Goal: Task Accomplishment & Management: Use online tool/utility

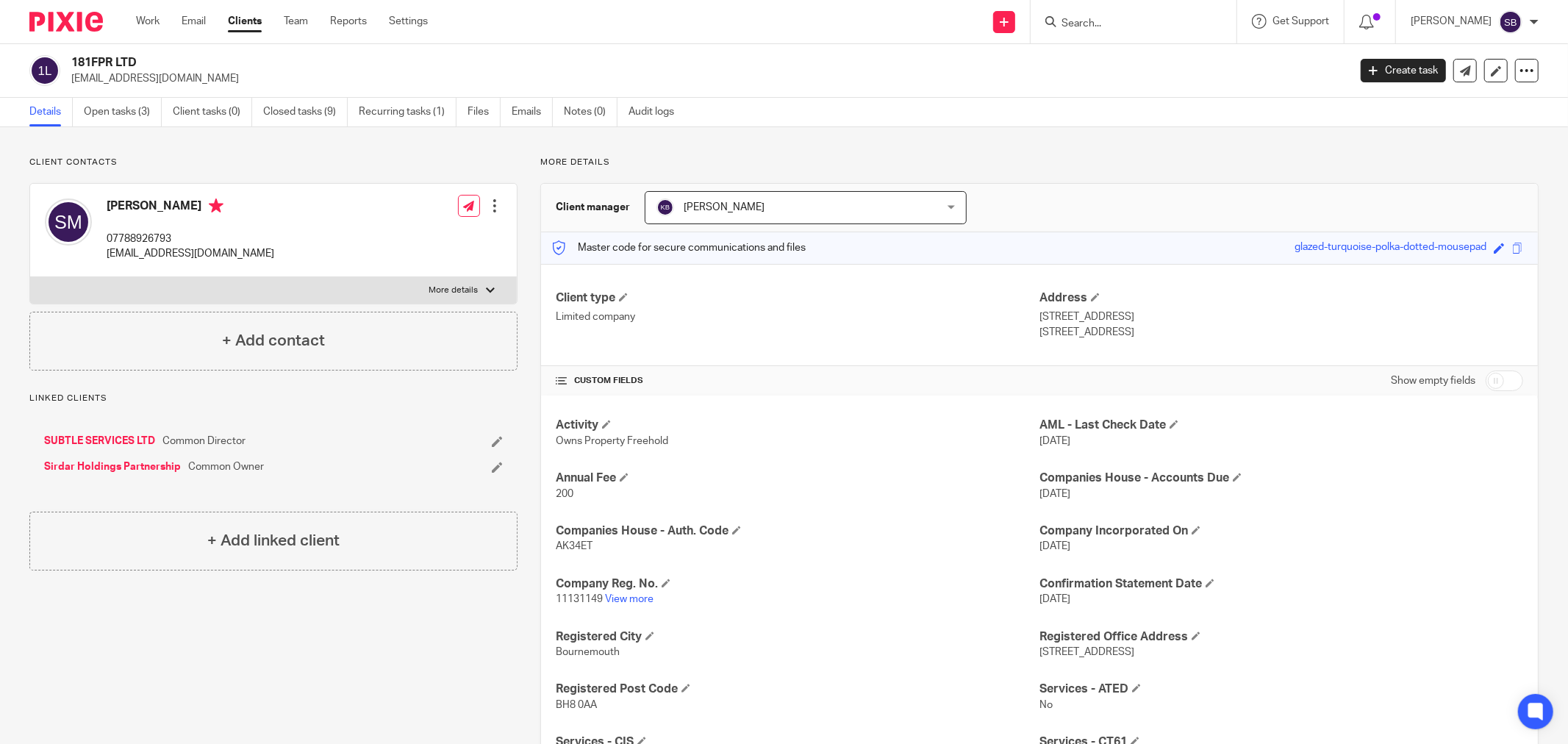
click at [1138, 24] on input "Search" at bounding box center [1127, 24] width 132 height 14
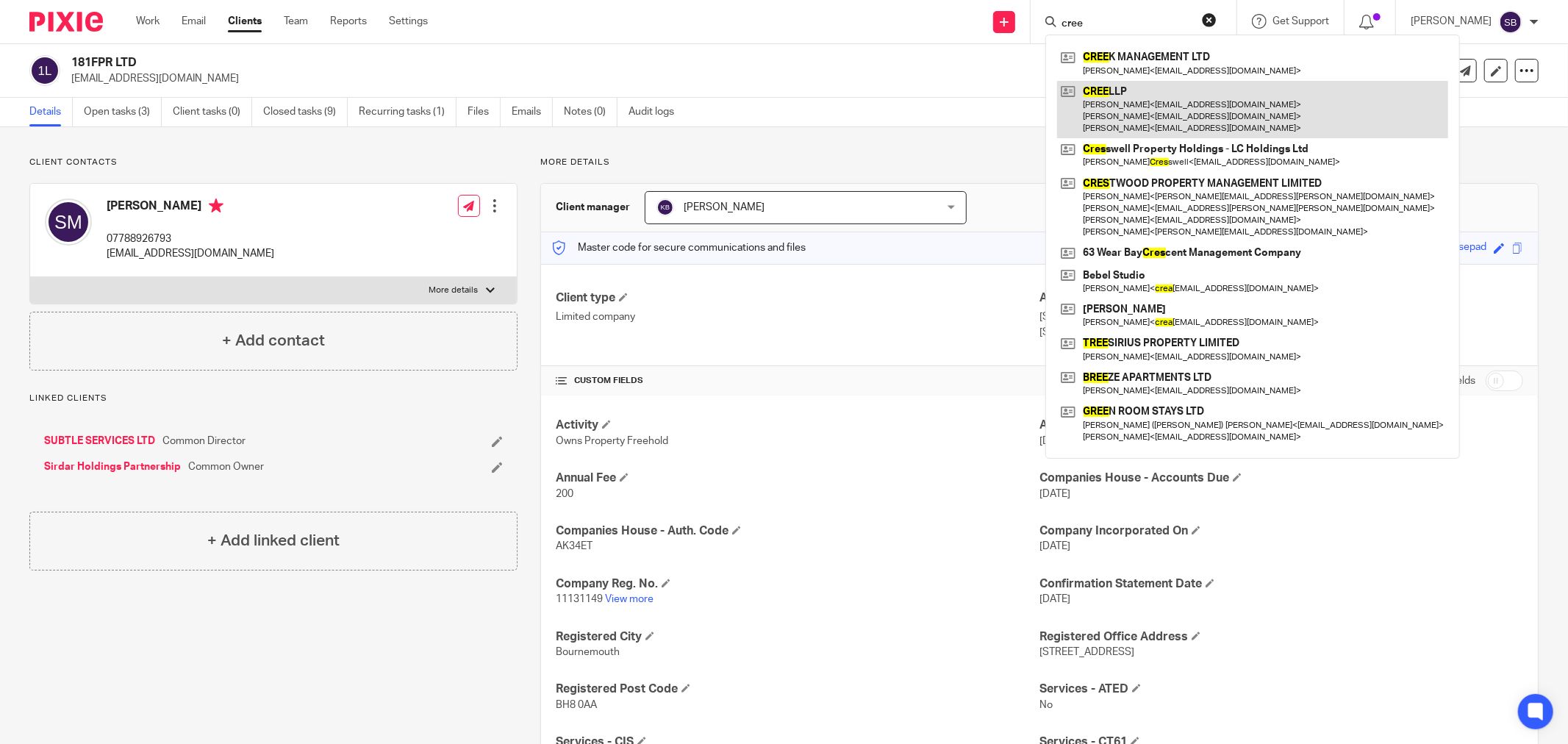
type input "cree"
click at [1135, 99] on link at bounding box center [1252, 109] width 392 height 58
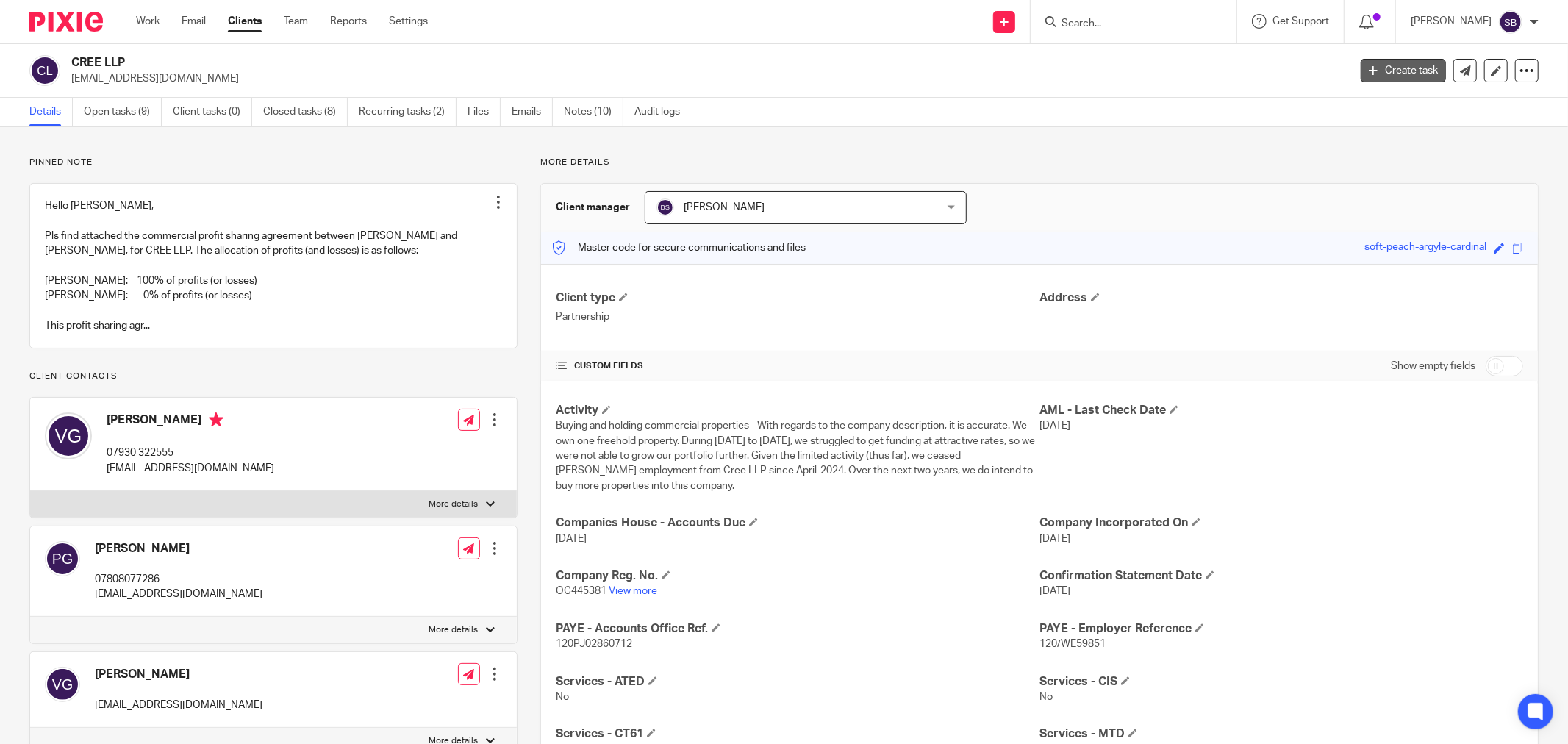
click at [1406, 70] on link "Create task" at bounding box center [1403, 71] width 85 height 24
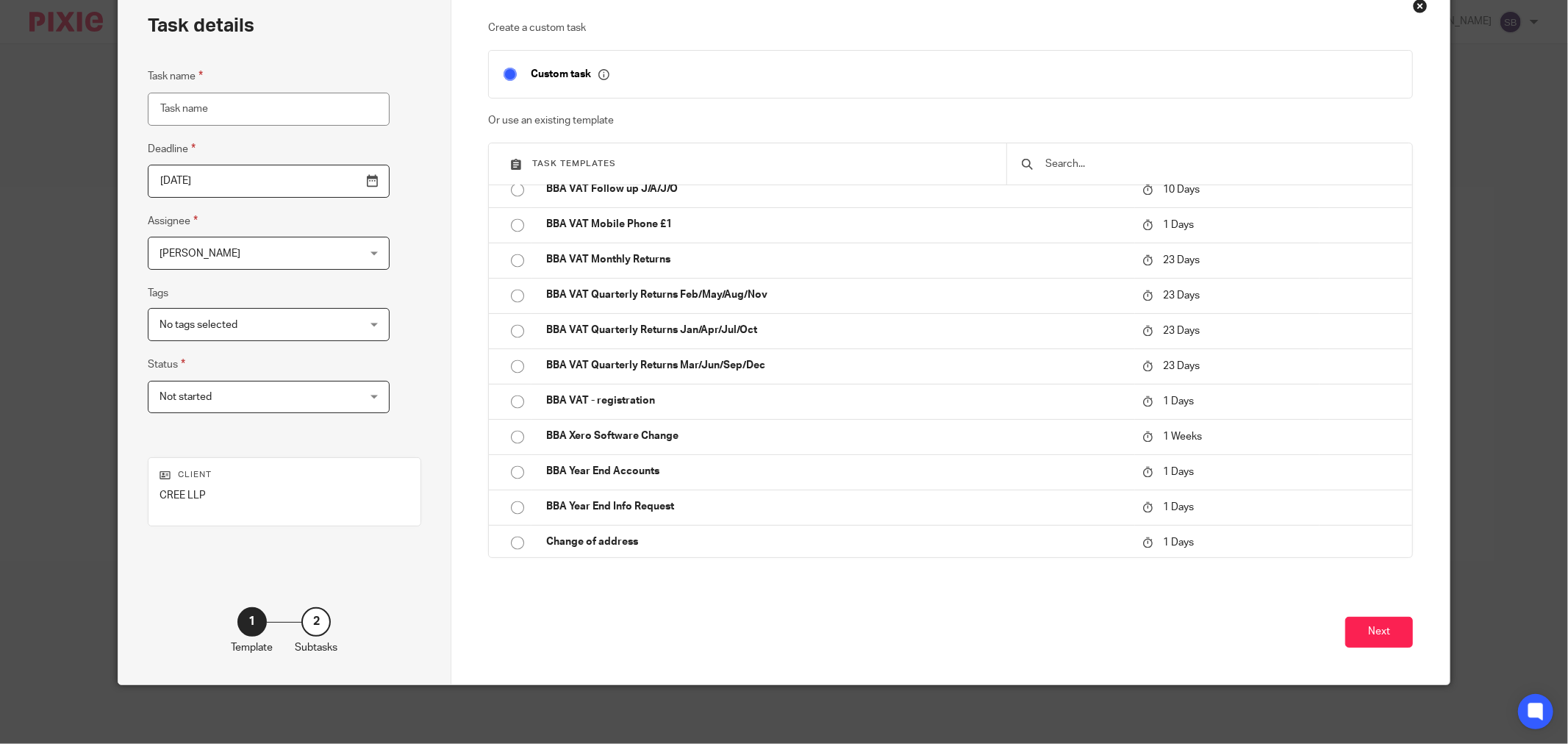
scroll to position [2531, 0]
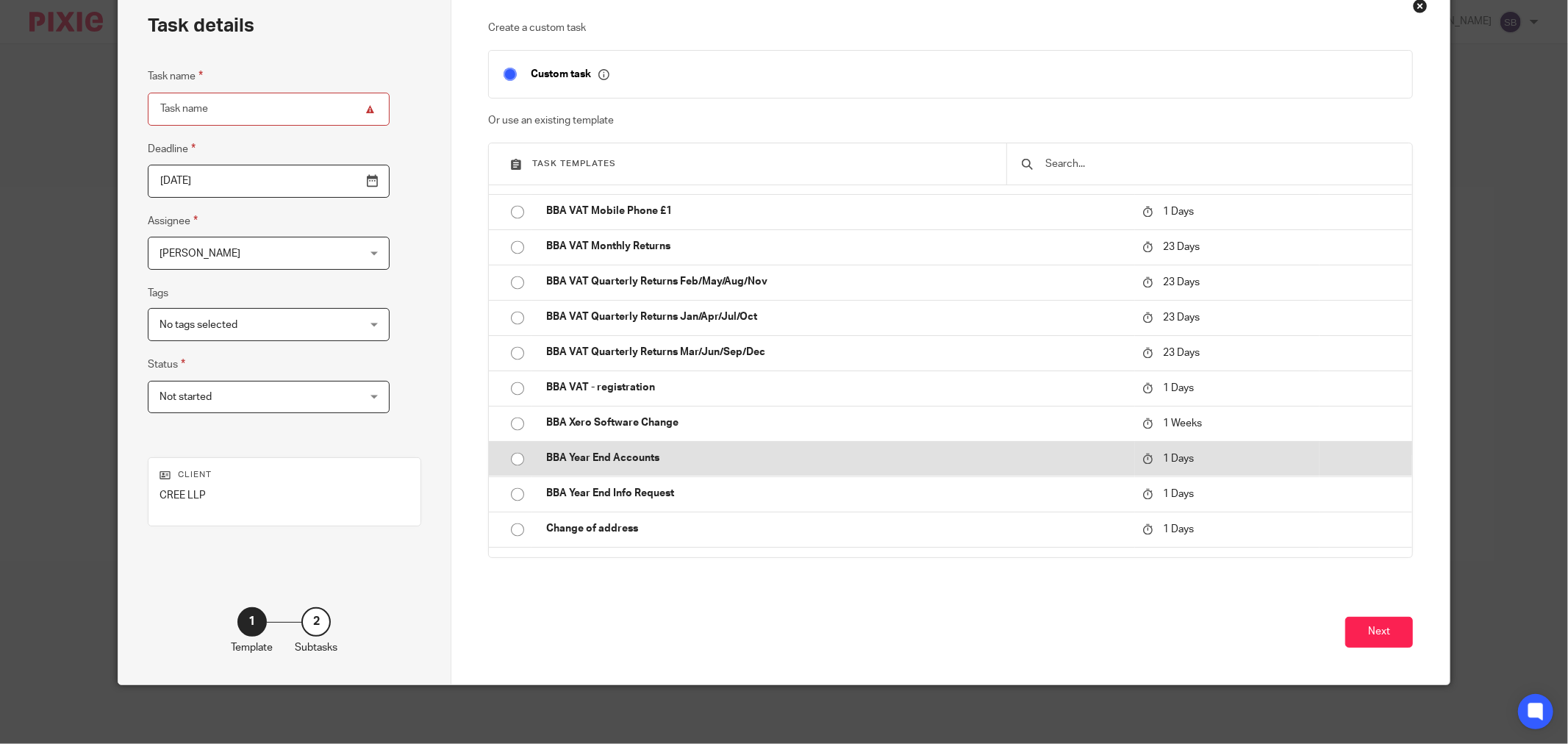
click at [952, 468] on td "BBA Year End Accounts" at bounding box center [834, 458] width 604 height 35
type input "[DATE]"
type input "BBA Year End Accounts"
checkbox input "false"
radio input "true"
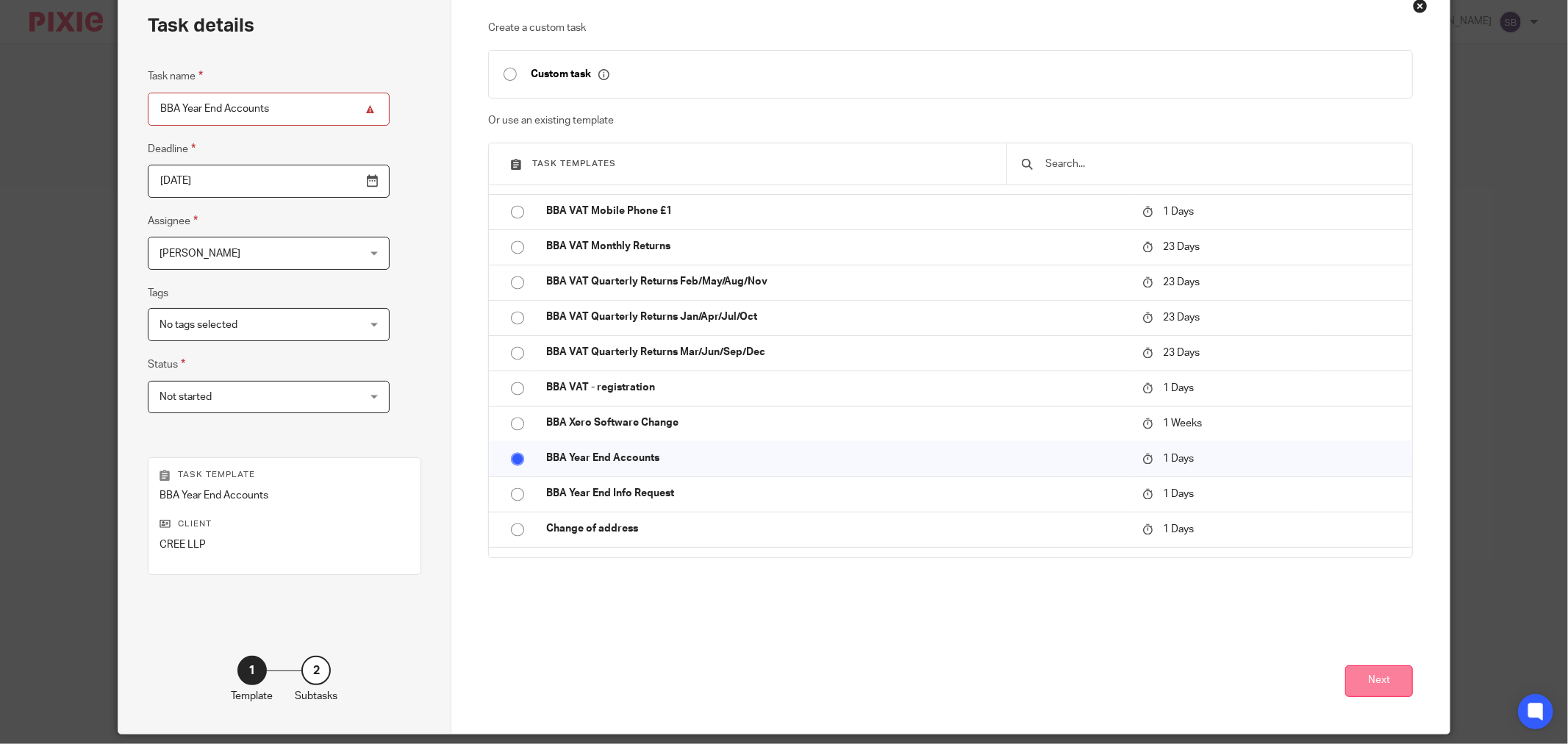
click at [1392, 683] on button "Next" at bounding box center [1379, 681] width 68 height 32
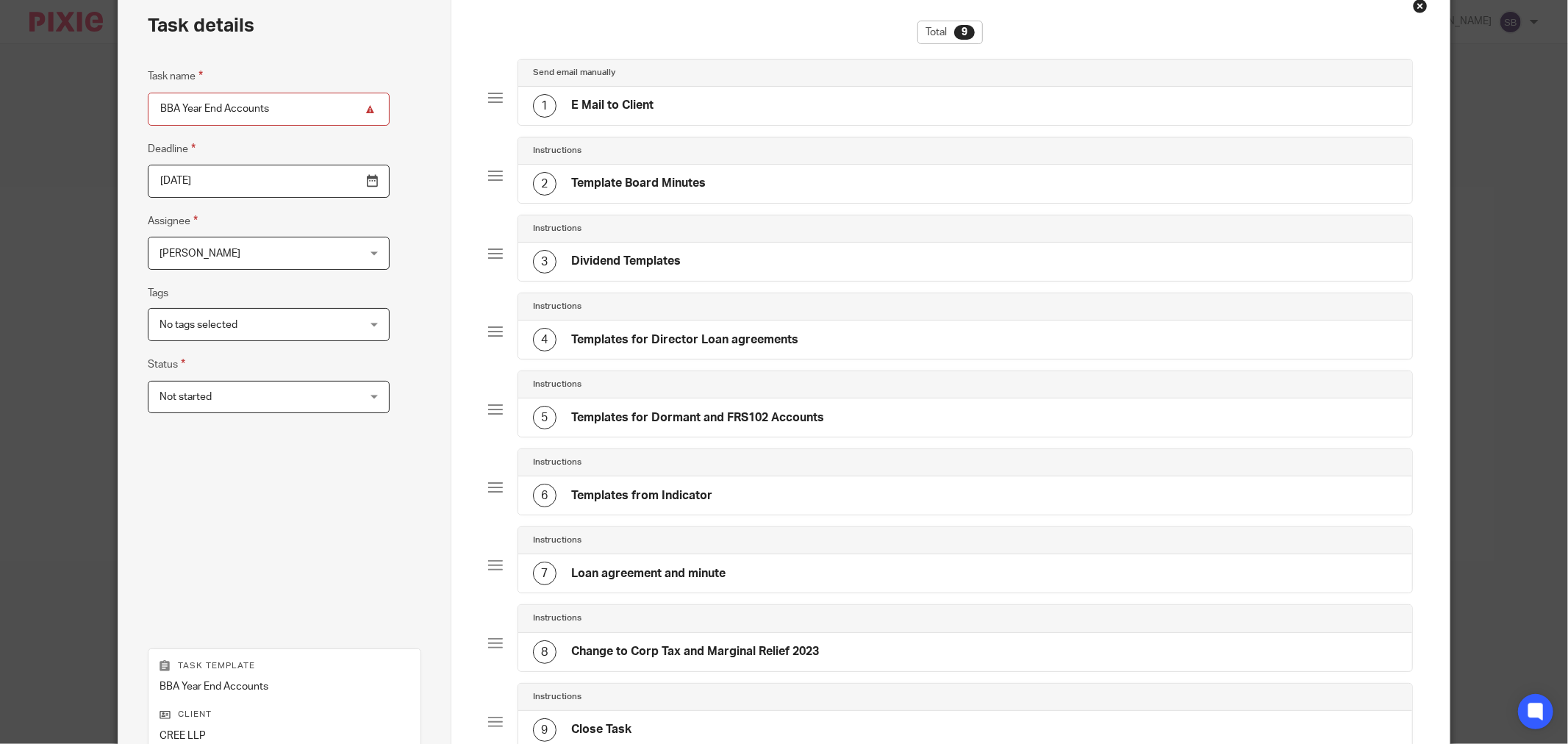
scroll to position [317, 0]
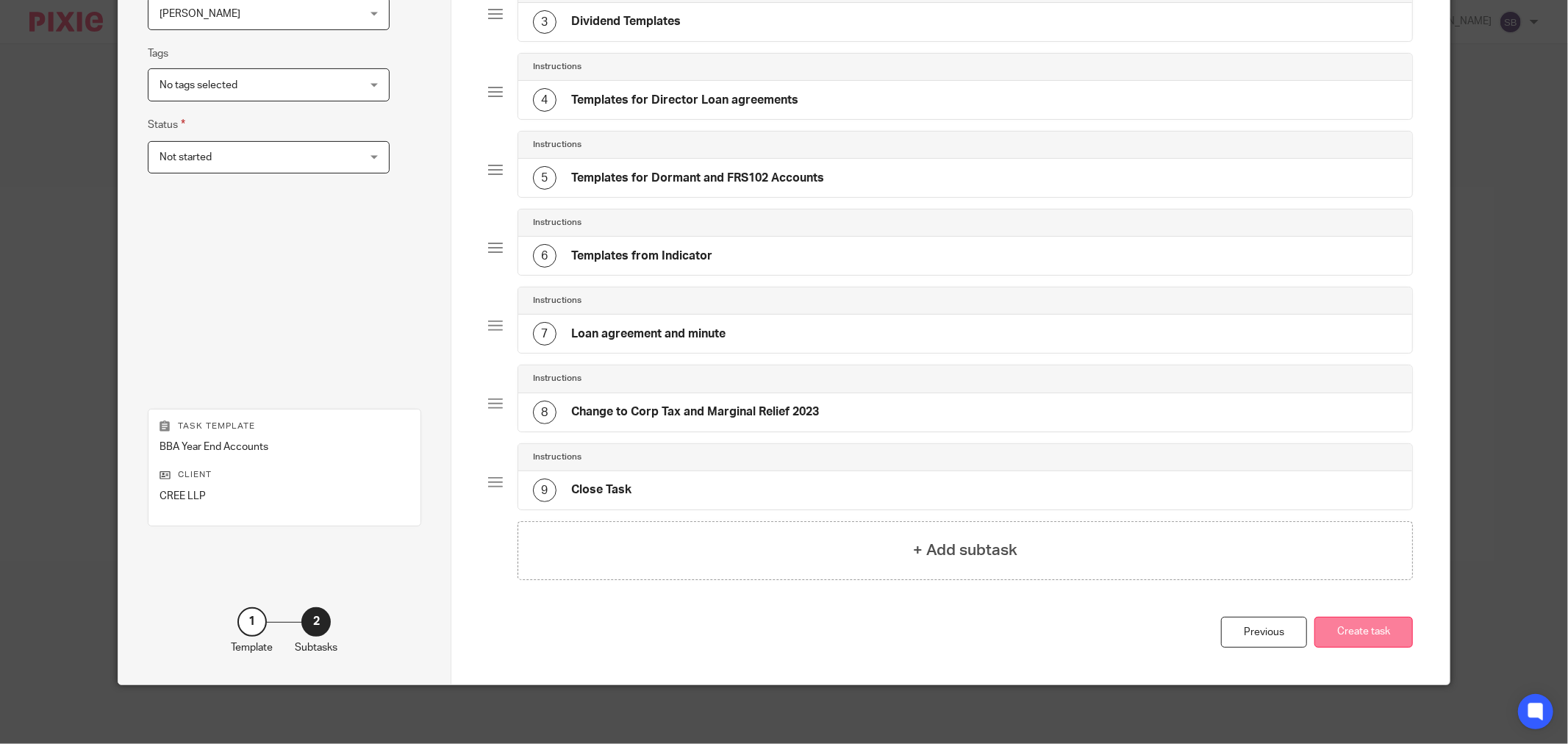
click at [1387, 644] on button "Create task" at bounding box center [1364, 632] width 99 height 32
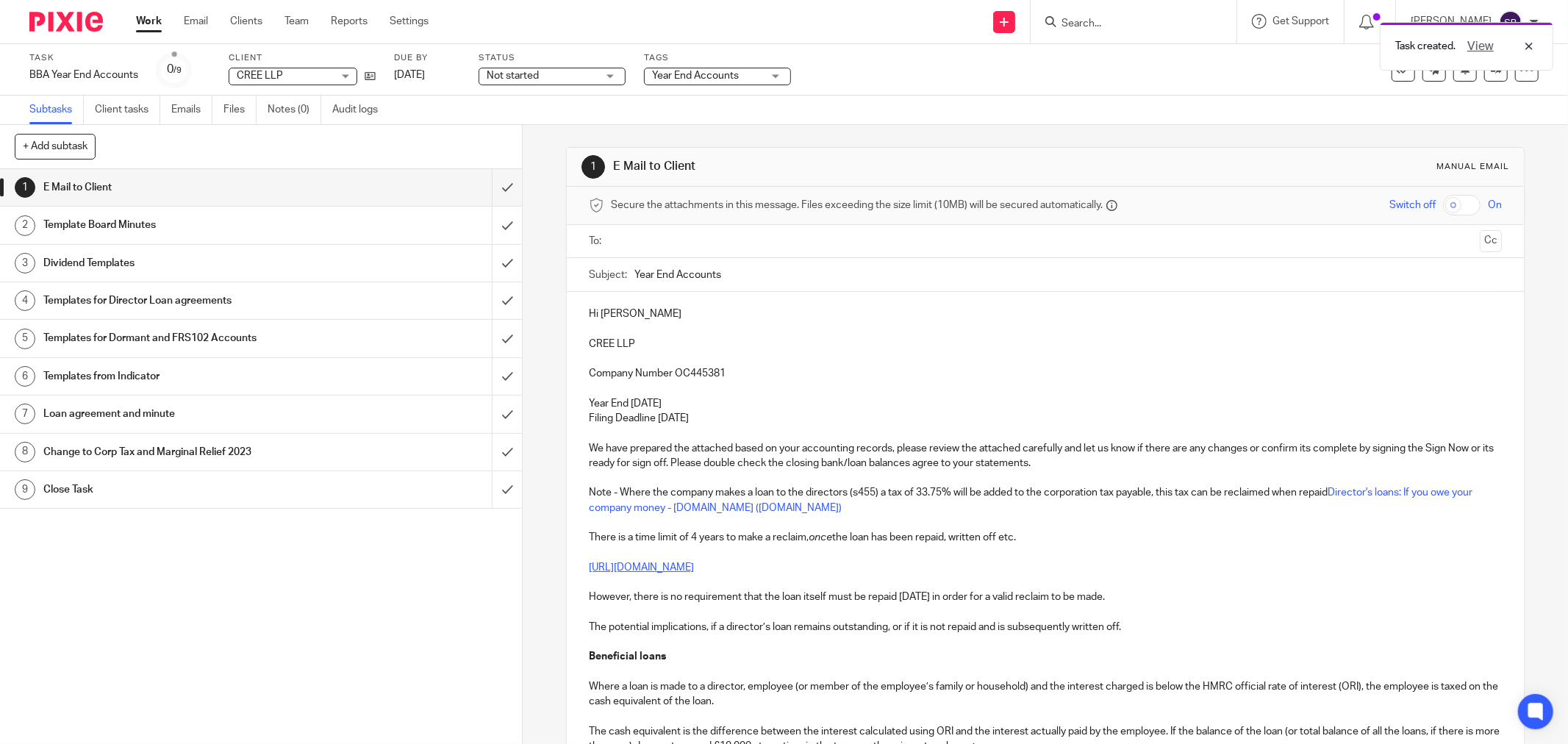
click at [681, 247] on input "text" at bounding box center [1044, 241] width 857 height 17
click at [774, 244] on input "text" at bounding box center [1089, 243] width 770 height 29
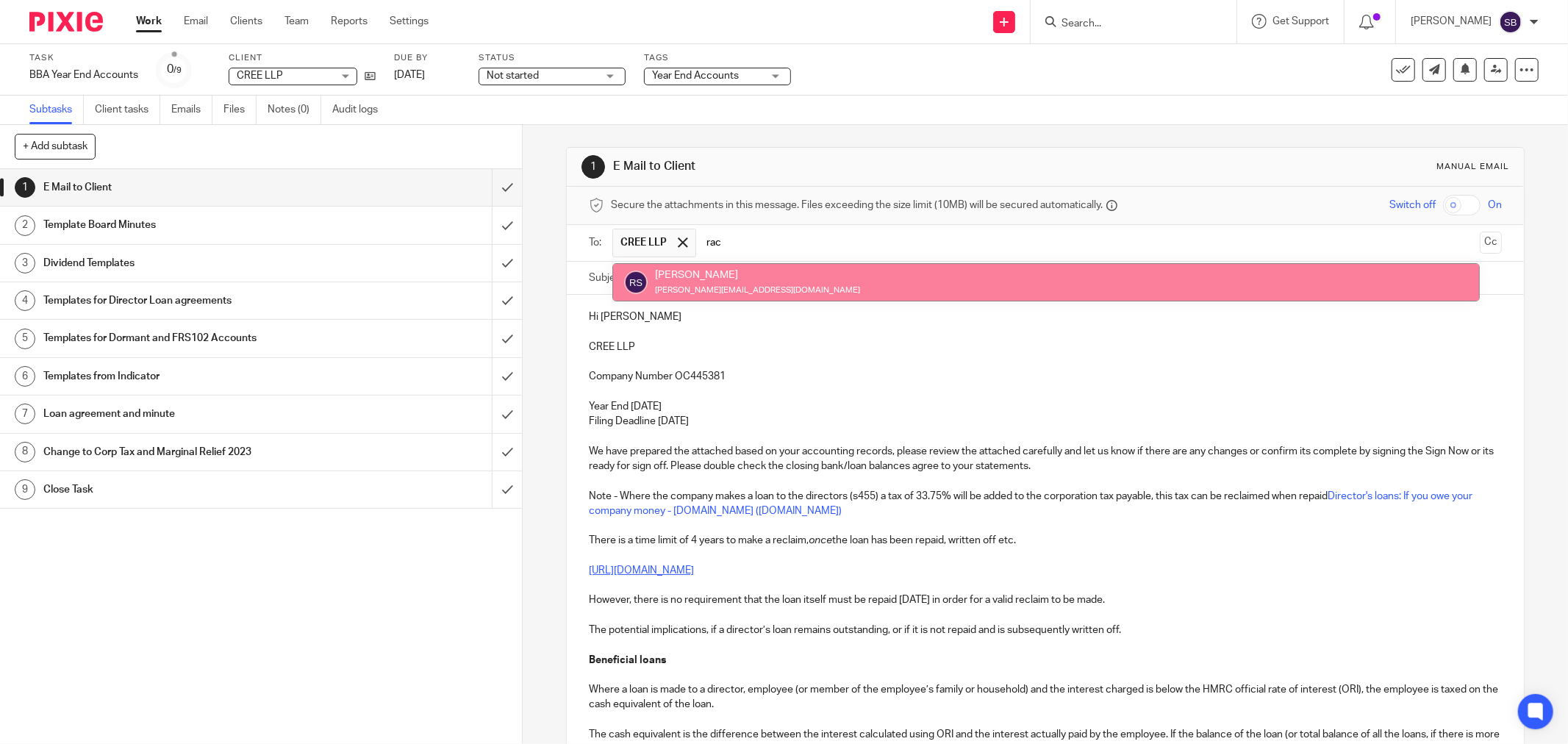
type input "rac"
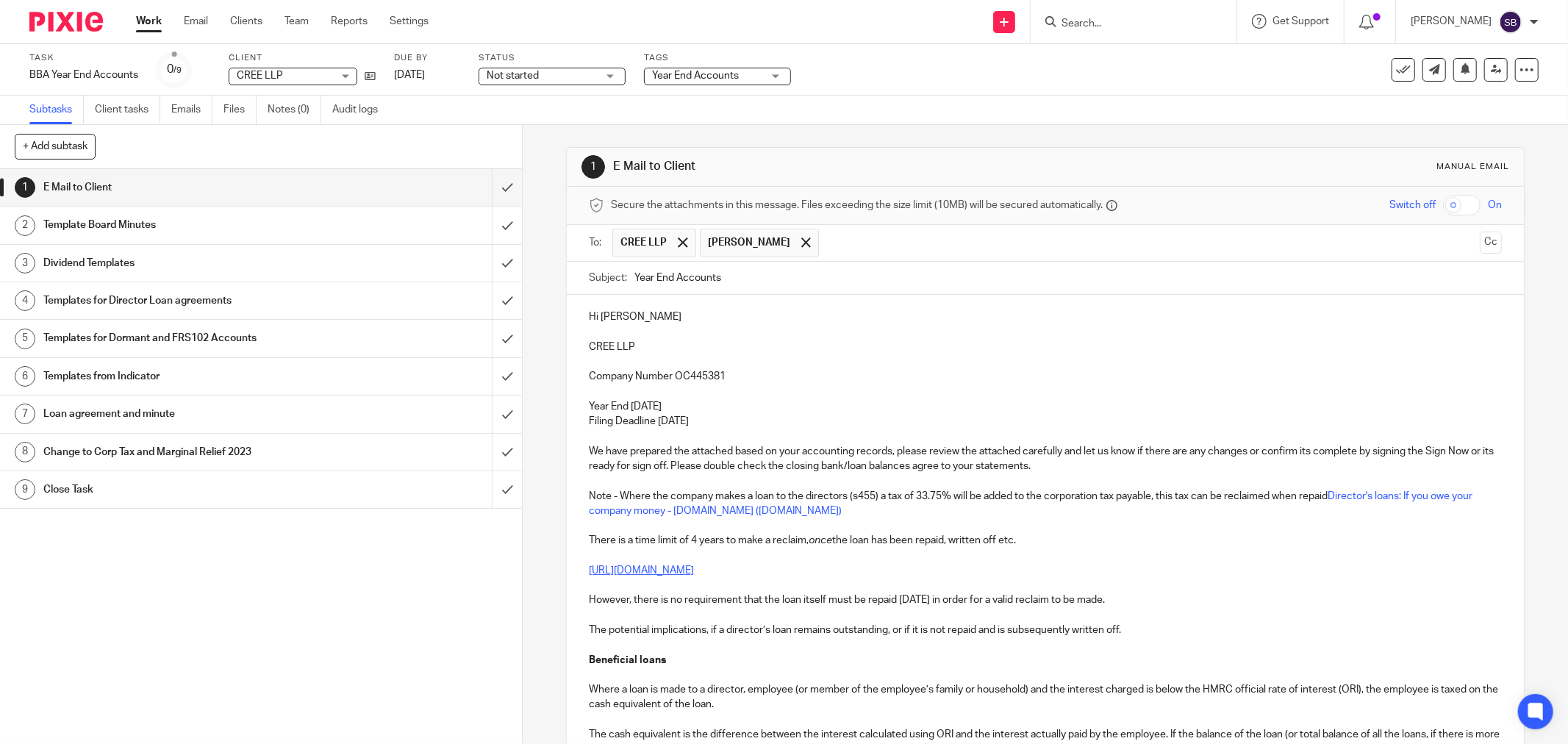
click at [836, 249] on input "text" at bounding box center [1150, 243] width 647 height 29
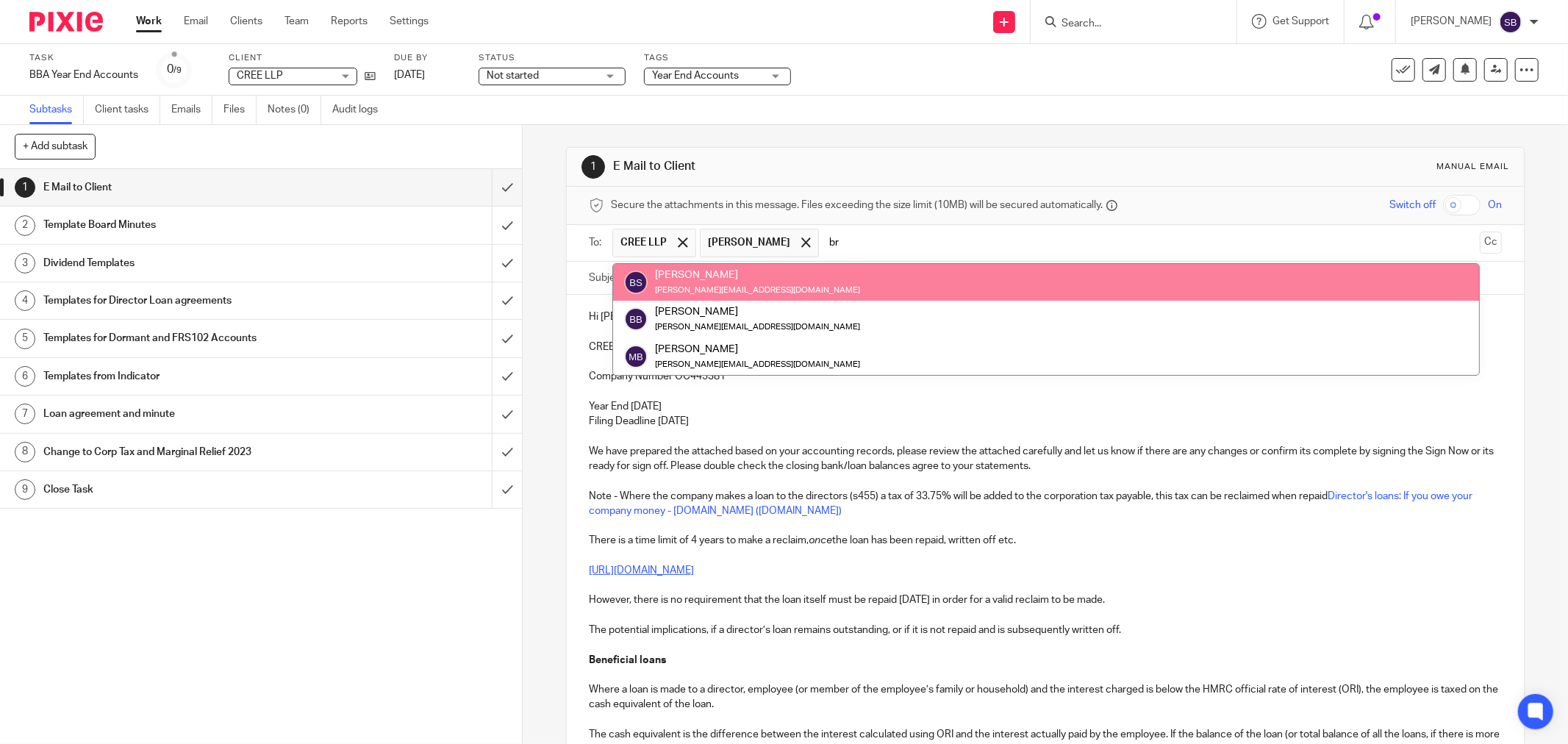
type input "br"
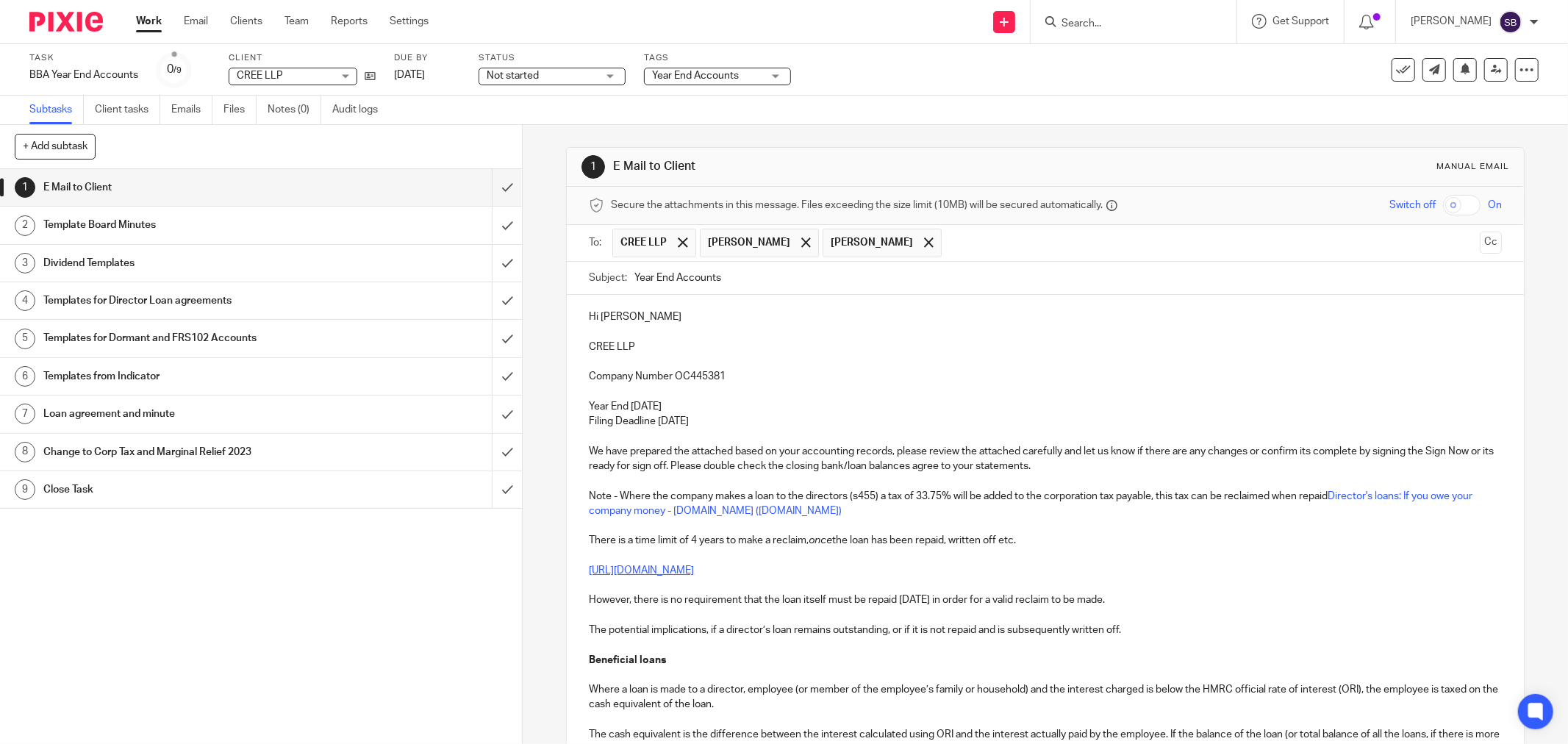
click at [949, 251] on input "text" at bounding box center [1212, 243] width 524 height 29
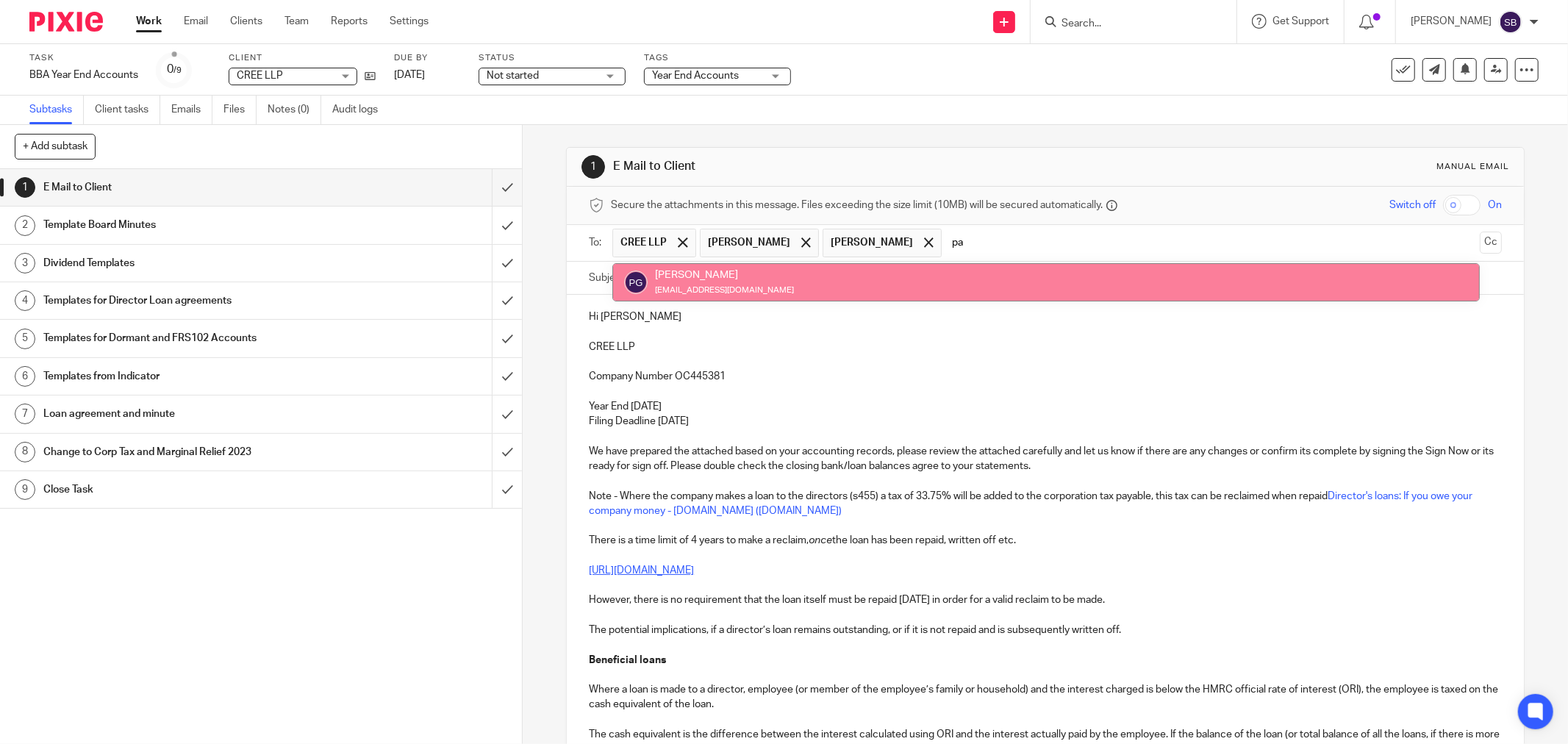
type input "pa"
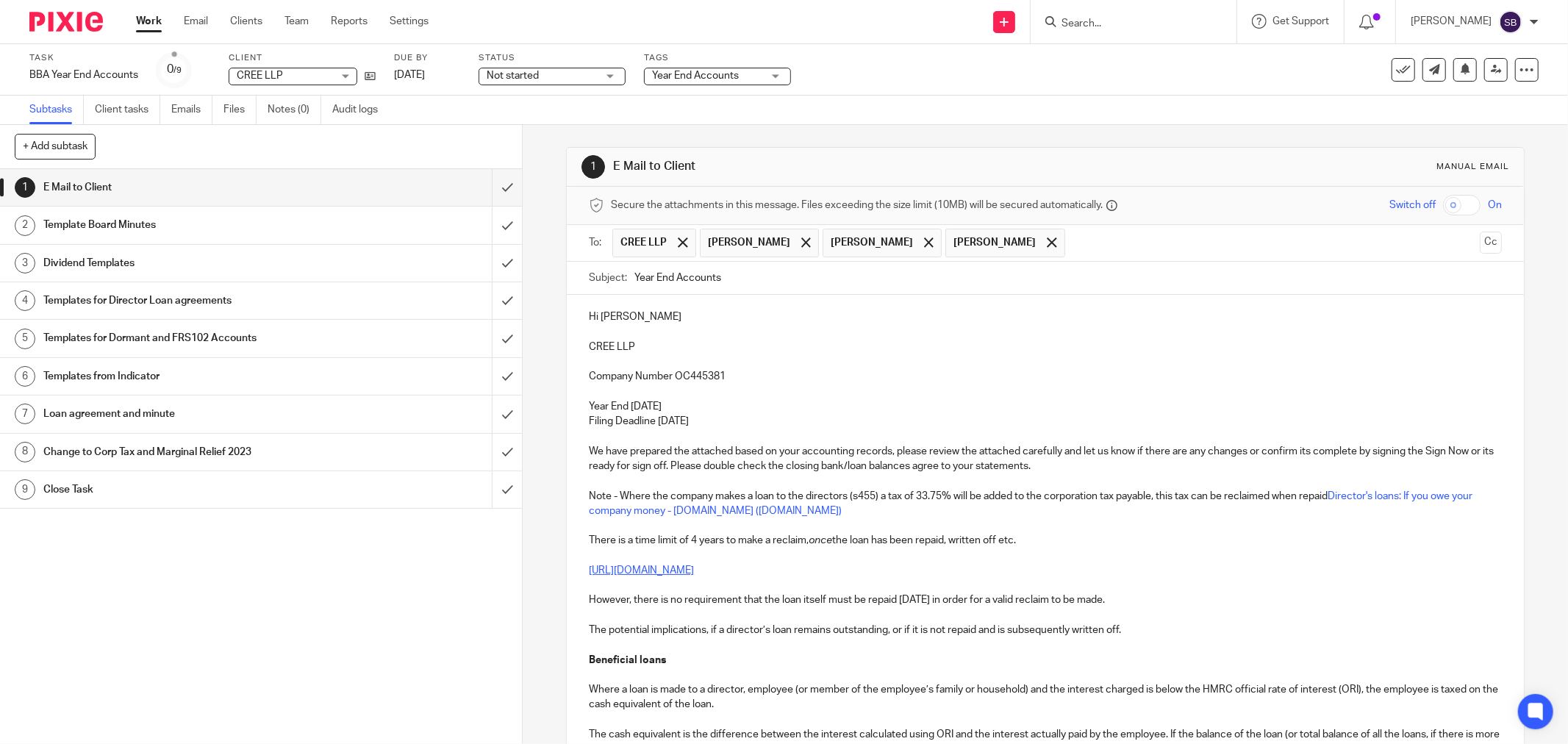
click at [768, 274] on input "Year End Accounts" at bounding box center [1068, 278] width 867 height 33
click at [766, 341] on p "CREE LLP" at bounding box center [1045, 347] width 913 height 14
drag, startPoint x: 584, startPoint y: 344, endPoint x: 658, endPoint y: 343, distance: 74.0
click at [658, 343] on p "CREE LLP" at bounding box center [1045, 347] width 913 height 14
copy p "CREE LLP"
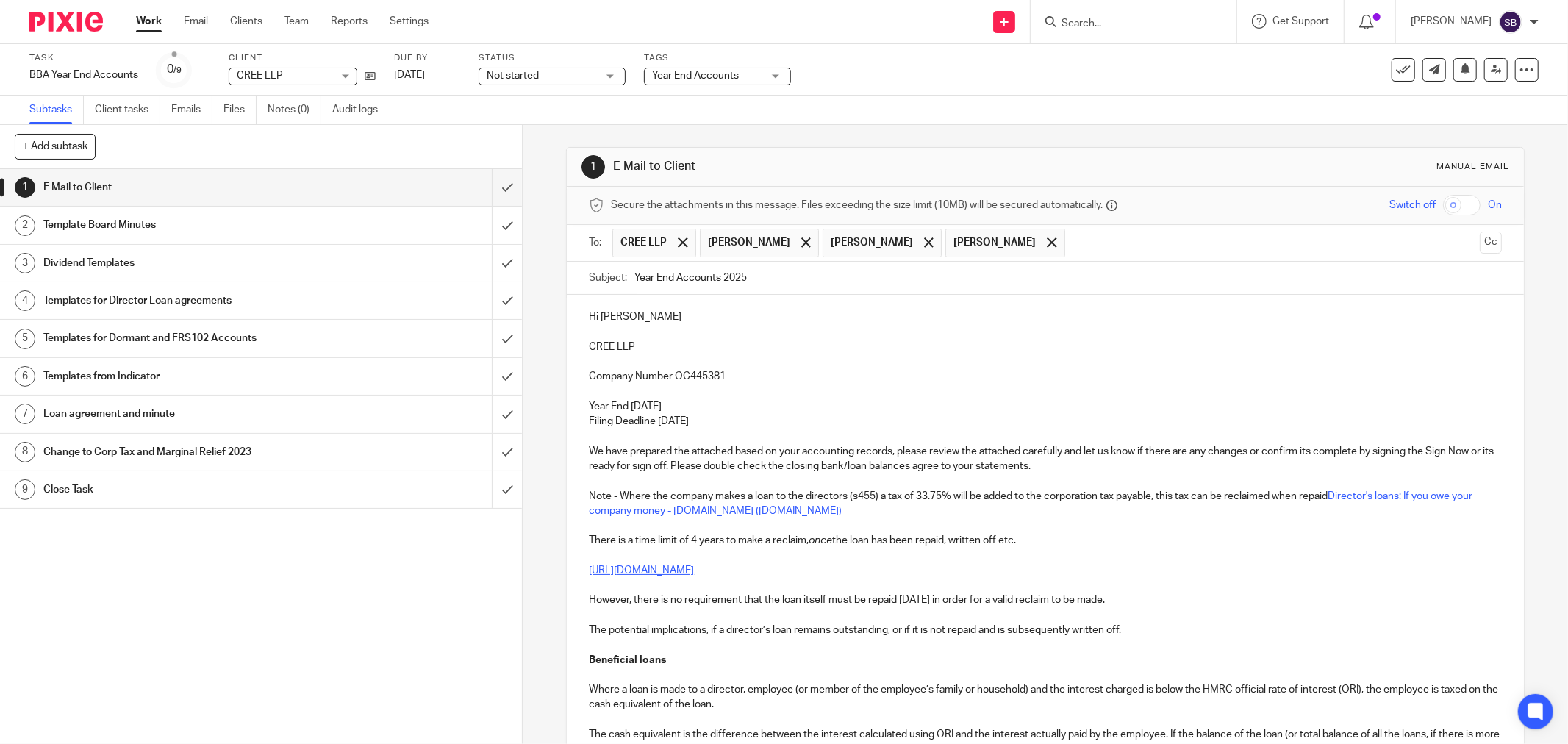
click at [797, 274] on input "Year End Accounts 2025" at bounding box center [1068, 278] width 867 height 33
paste input "CREE LLP"
type input "Year End Accounts 2025 - CREE LLP"
drag, startPoint x: 586, startPoint y: 348, endPoint x: 636, endPoint y: 348, distance: 50.0
click at [636, 348] on p "CREE LLP" at bounding box center [1045, 347] width 913 height 14
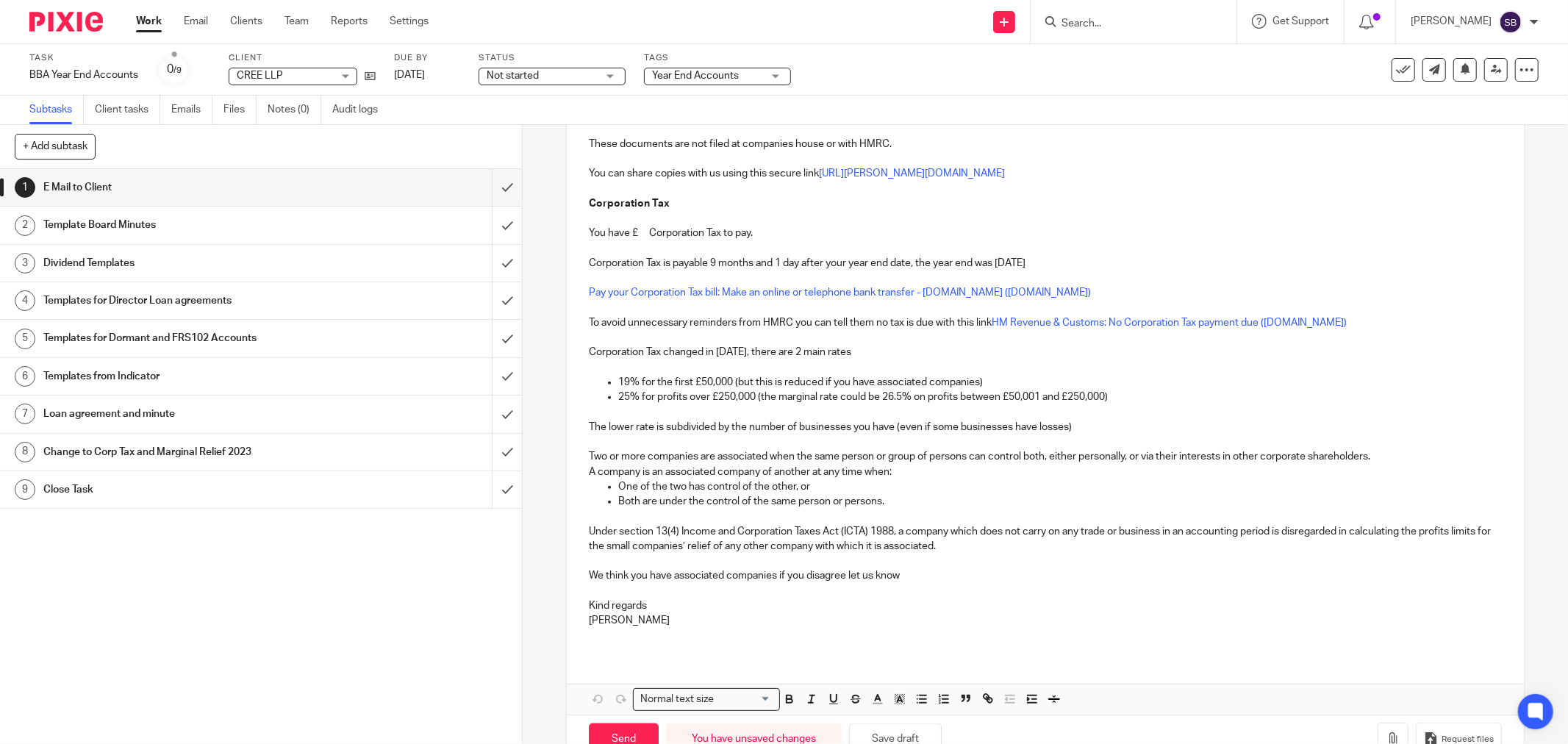
scroll to position [1258, 0]
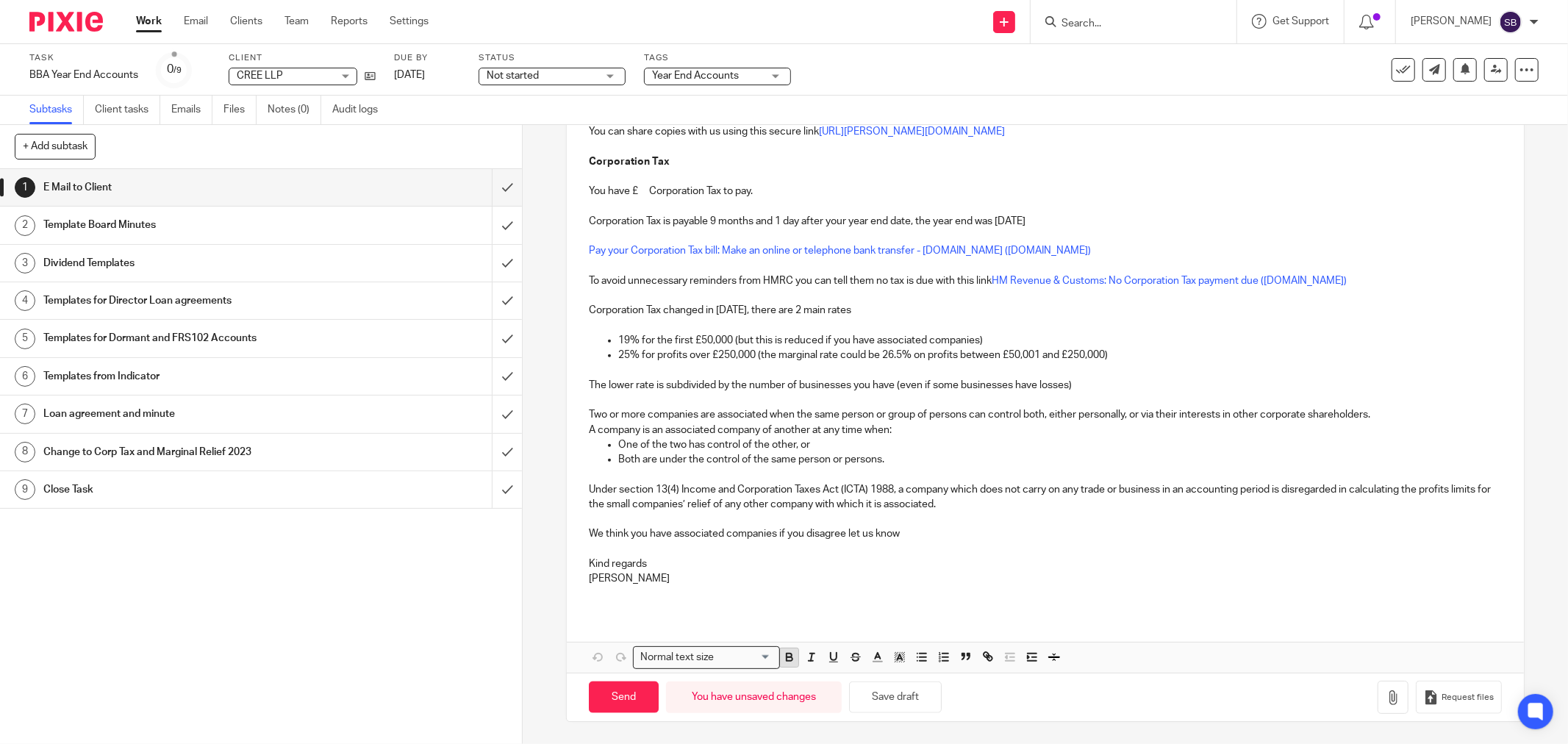
click at [783, 659] on icon "button" at bounding box center [789, 657] width 14 height 14
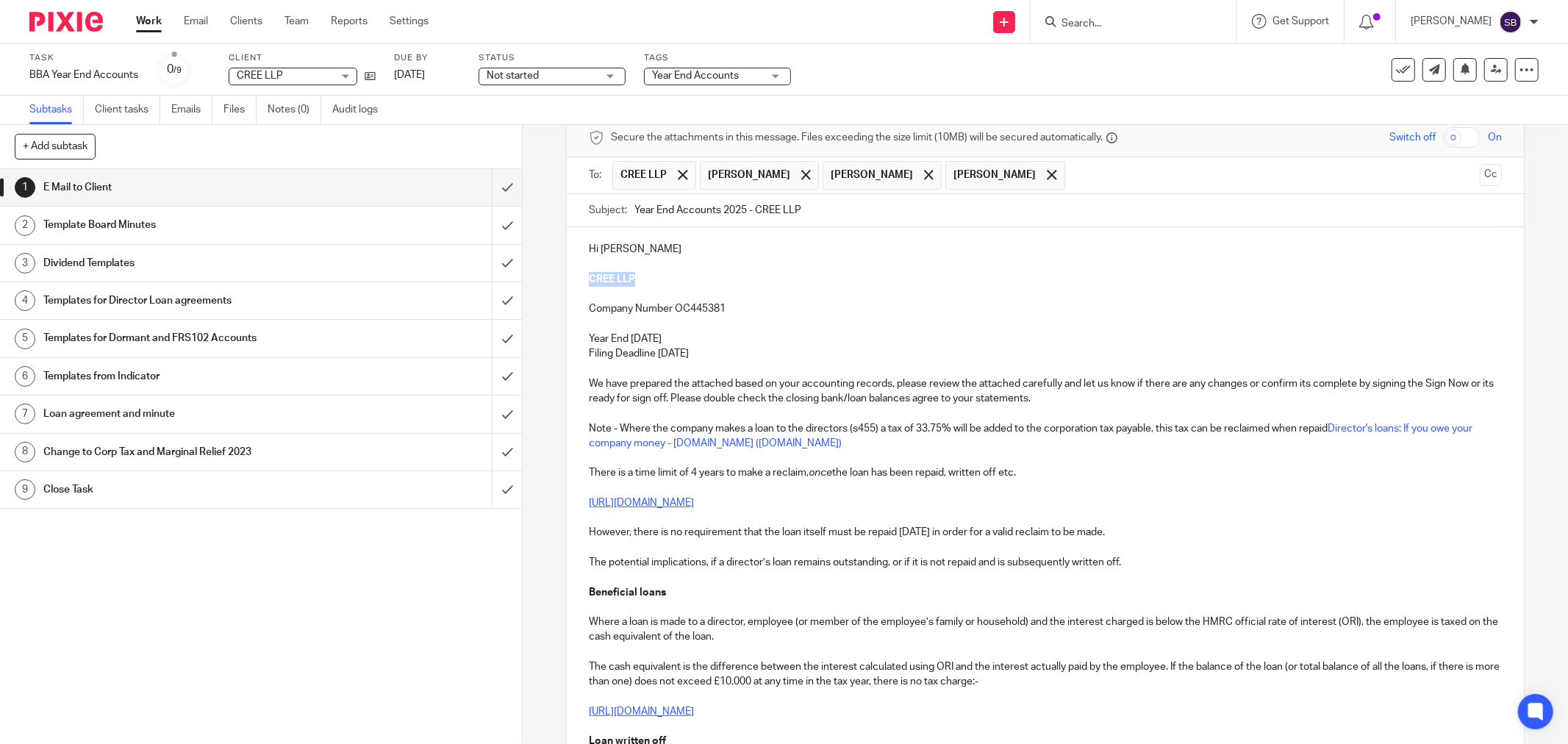
scroll to position [0, 0]
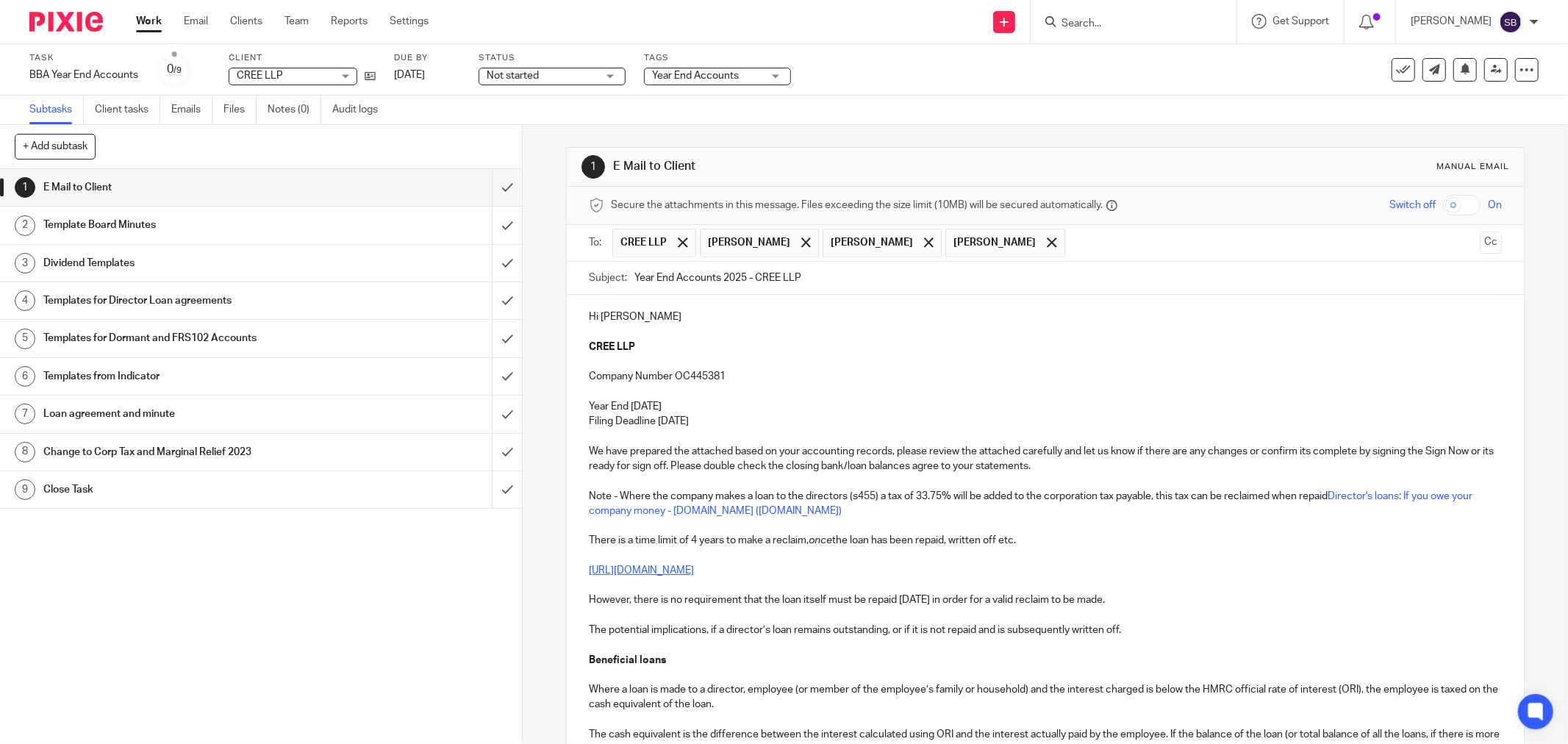
click at [650, 314] on p "Hi [PERSON_NAME]" at bounding box center [1045, 316] width 913 height 14
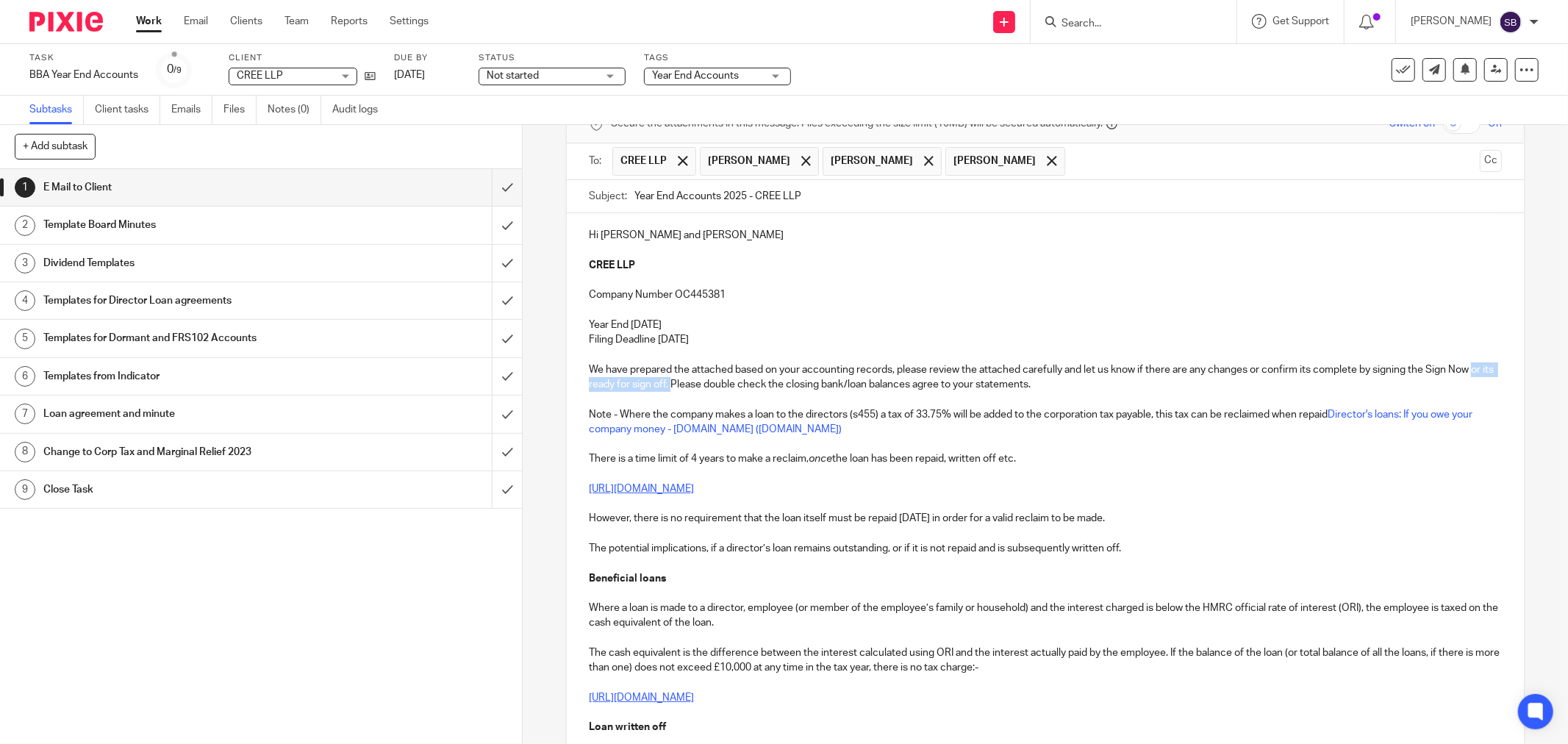
drag, startPoint x: 583, startPoint y: 383, endPoint x: 692, endPoint y: 383, distance: 109.0
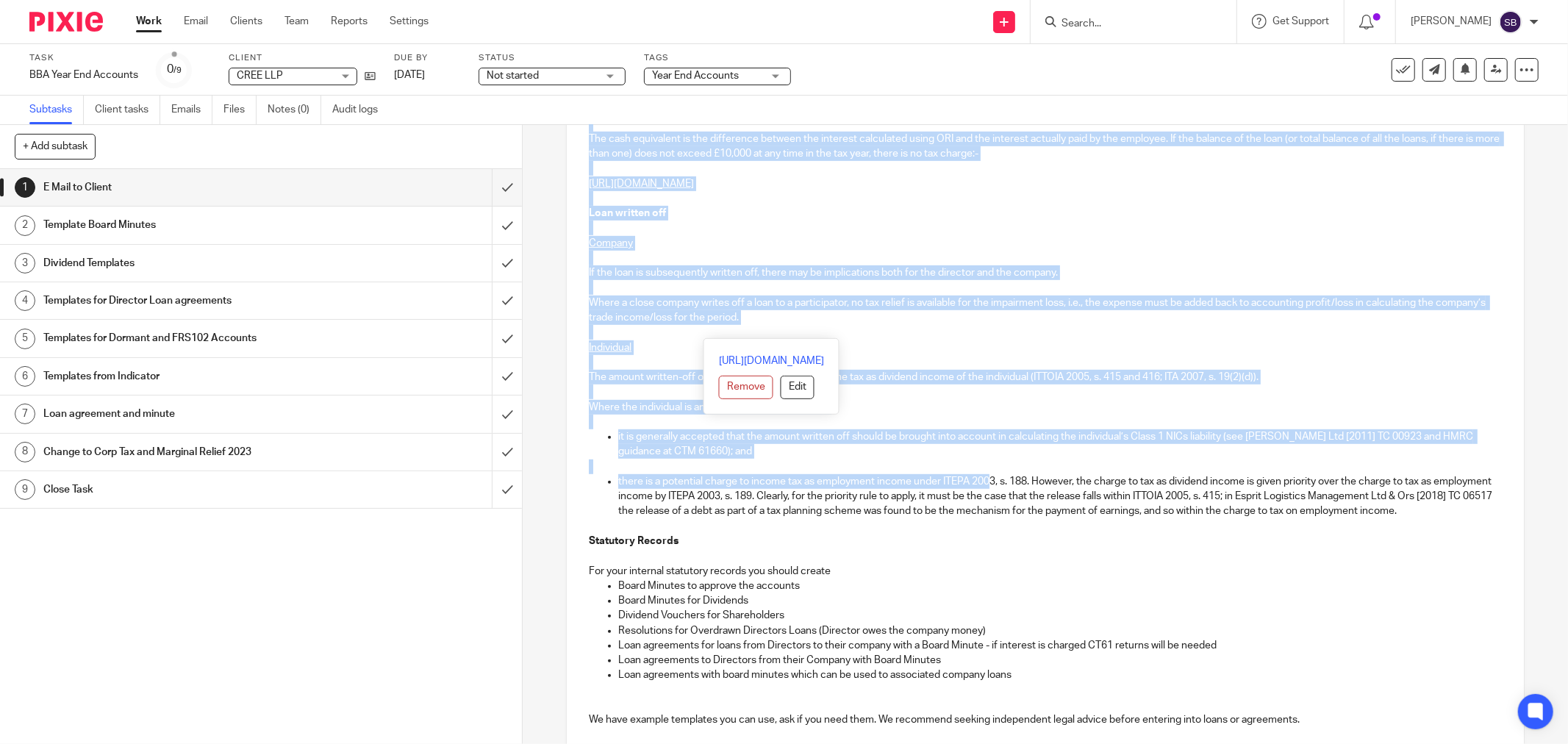
scroll to position [653, 0]
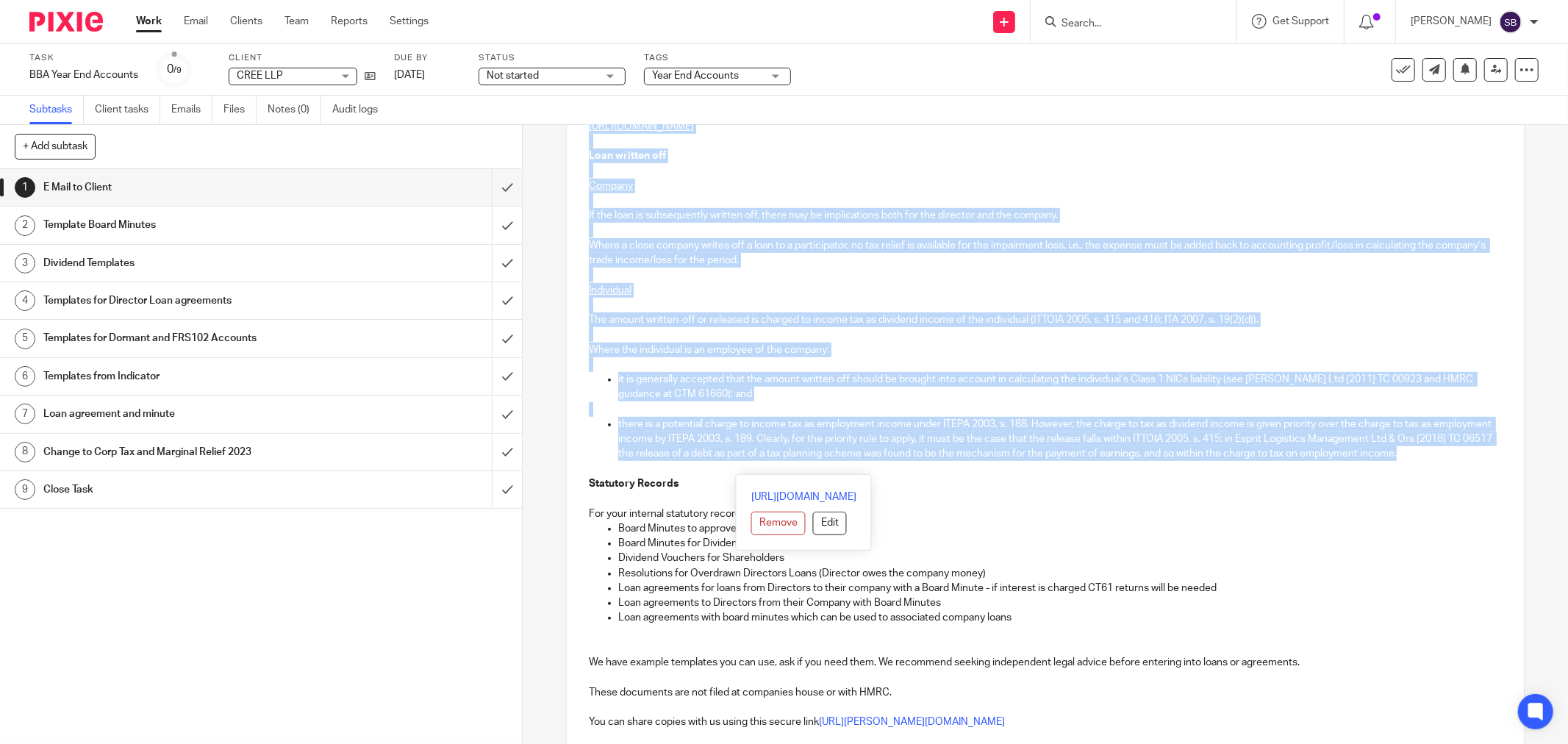
drag, startPoint x: 981, startPoint y: 384, endPoint x: 987, endPoint y: 466, distance: 82.2
click at [987, 466] on div "Hi [PERSON_NAME] and [PERSON_NAME] LLP Company Number OC445381 Year End [DATE] …" at bounding box center [1045, 421] width 958 height 1559
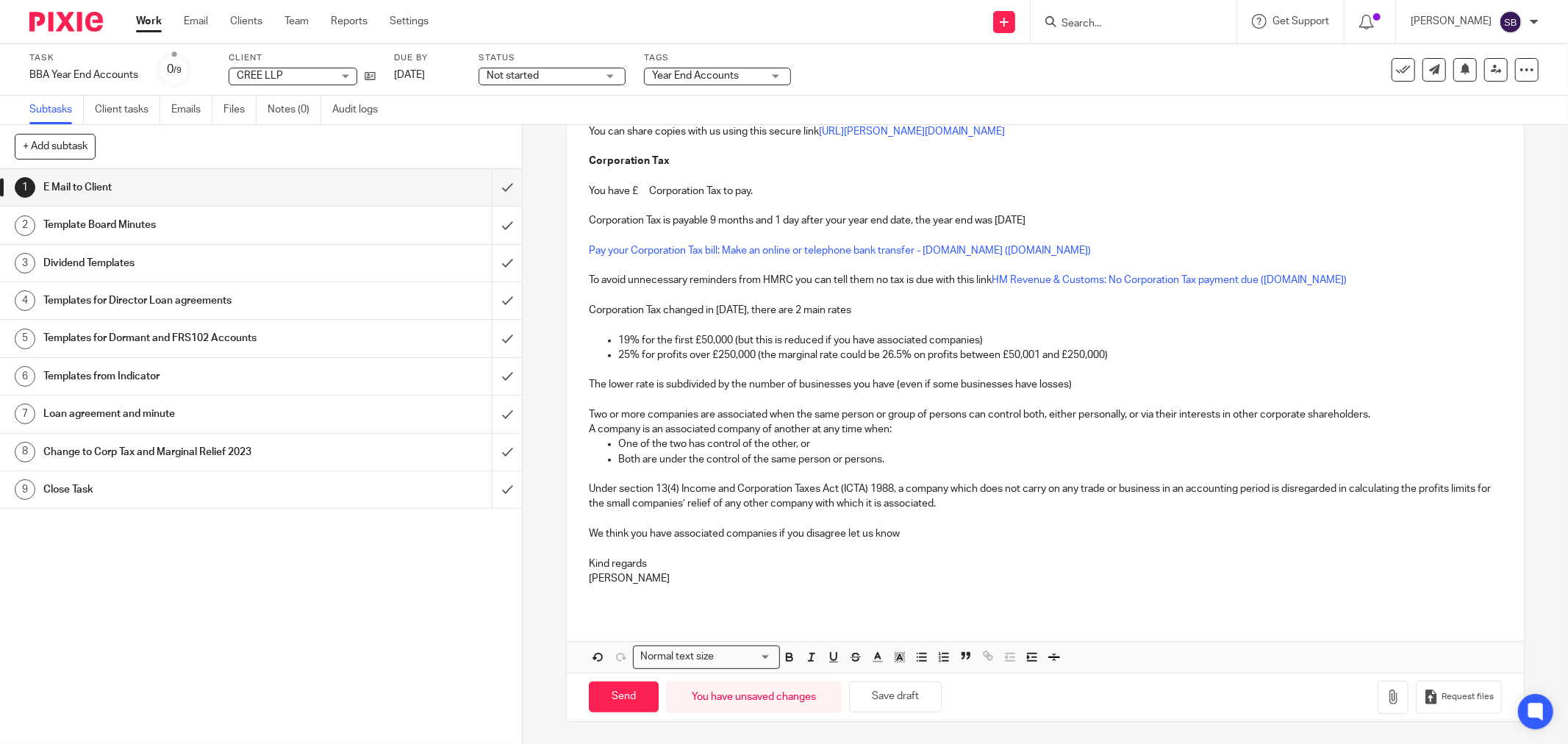
scroll to position [0, 0]
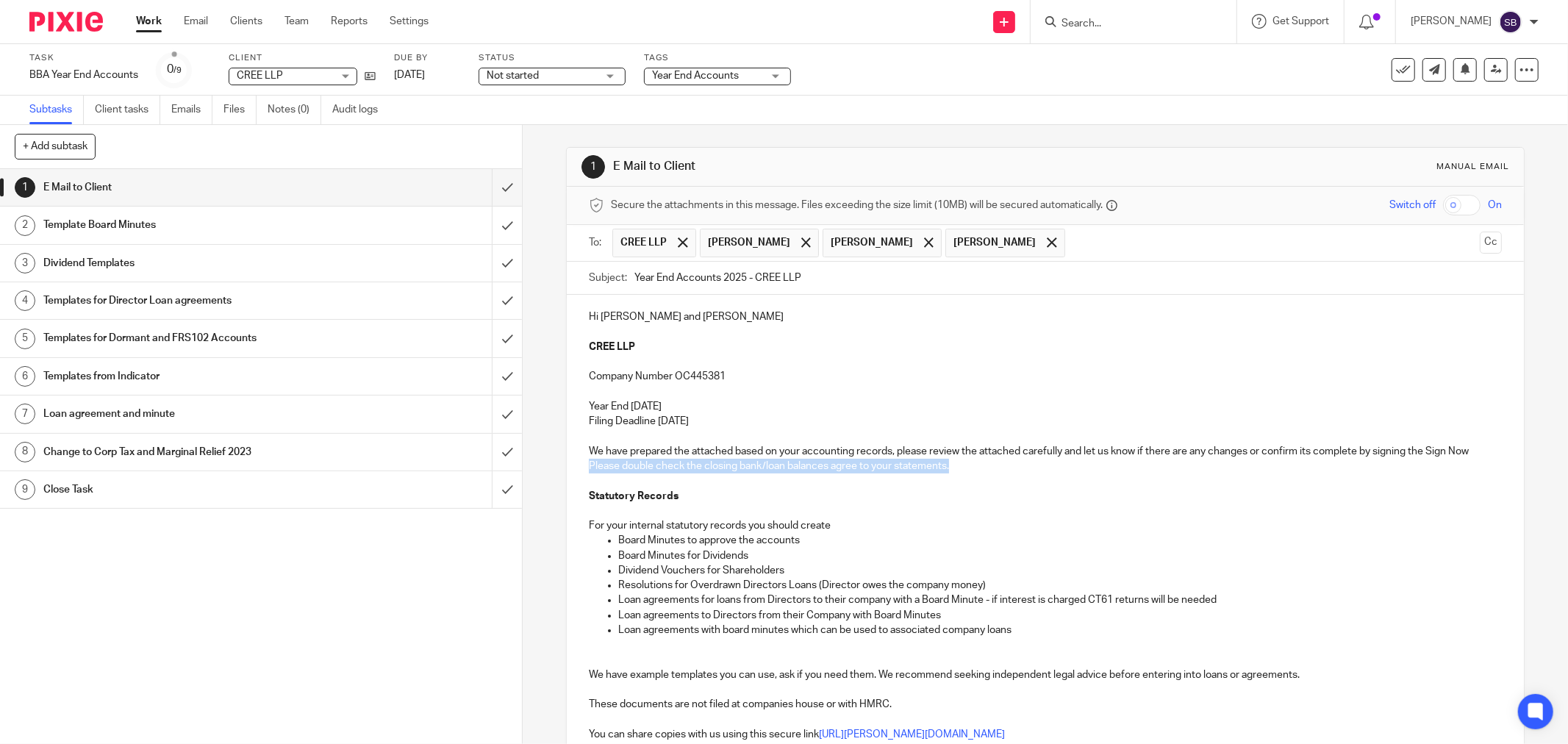
drag, startPoint x: 596, startPoint y: 466, endPoint x: 959, endPoint y: 462, distance: 363.0
click at [959, 462] on div "Hi [PERSON_NAME] and [PERSON_NAME] LLP Company Number OC445381 Year End [DATE] …" at bounding box center [1045, 754] width 958 height 919
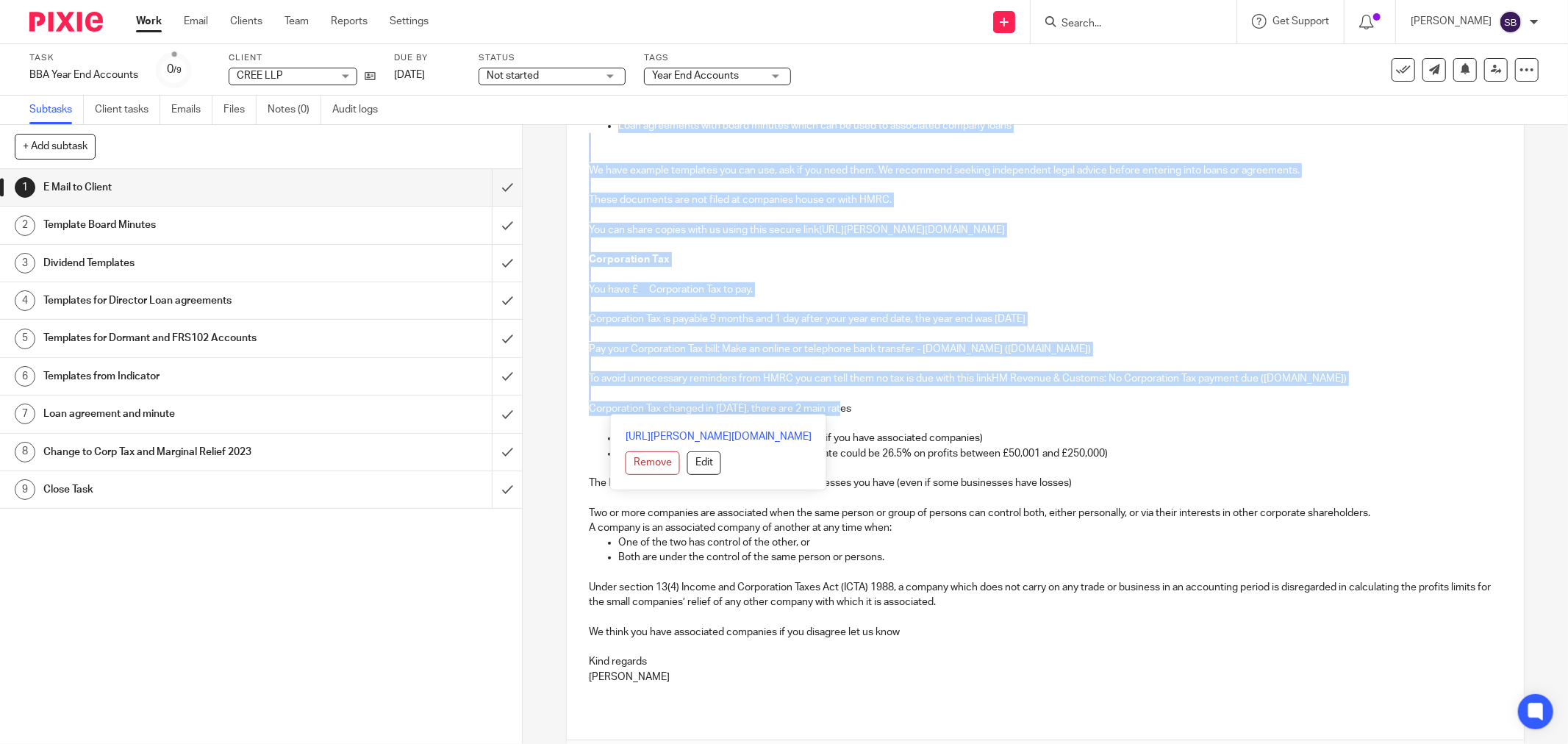
scroll to position [571, 0]
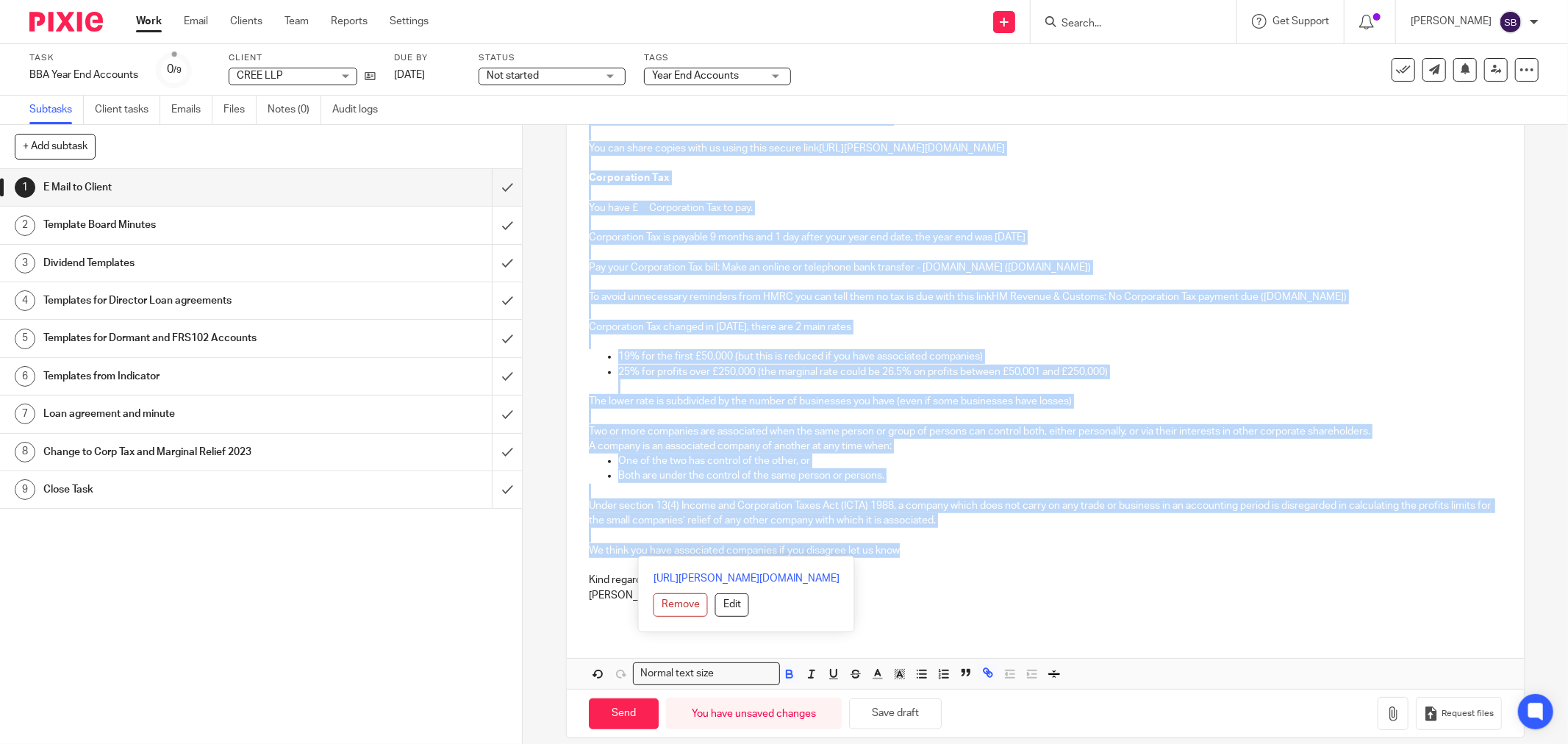
drag, startPoint x: 583, startPoint y: 314, endPoint x: 979, endPoint y: 550, distance: 461.0
click at [979, 550] on div "Hi [PERSON_NAME] and [PERSON_NAME] LLP Company Number OC445381 Year End [DATE] …" at bounding box center [1045, 175] width 958 height 905
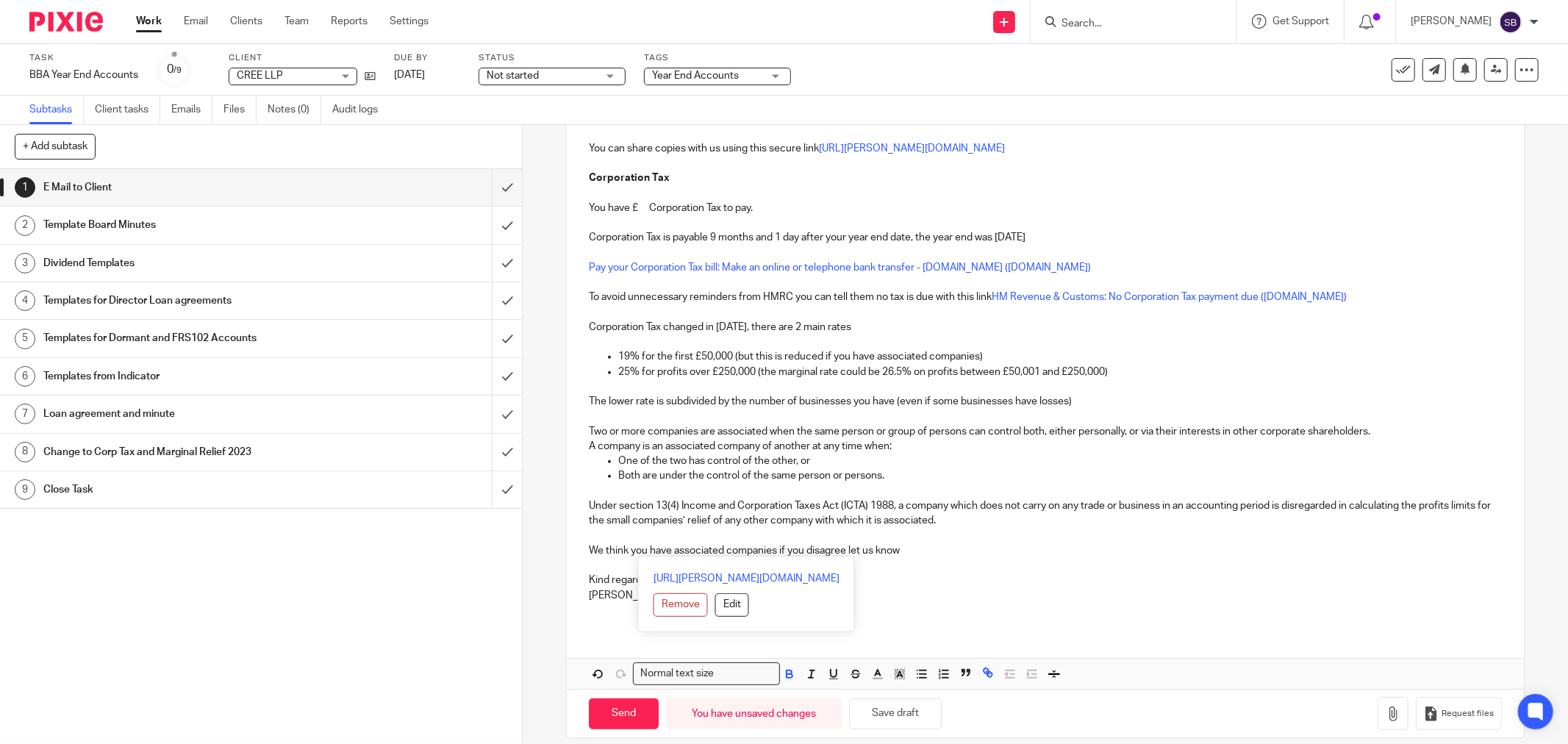
scroll to position [0, 0]
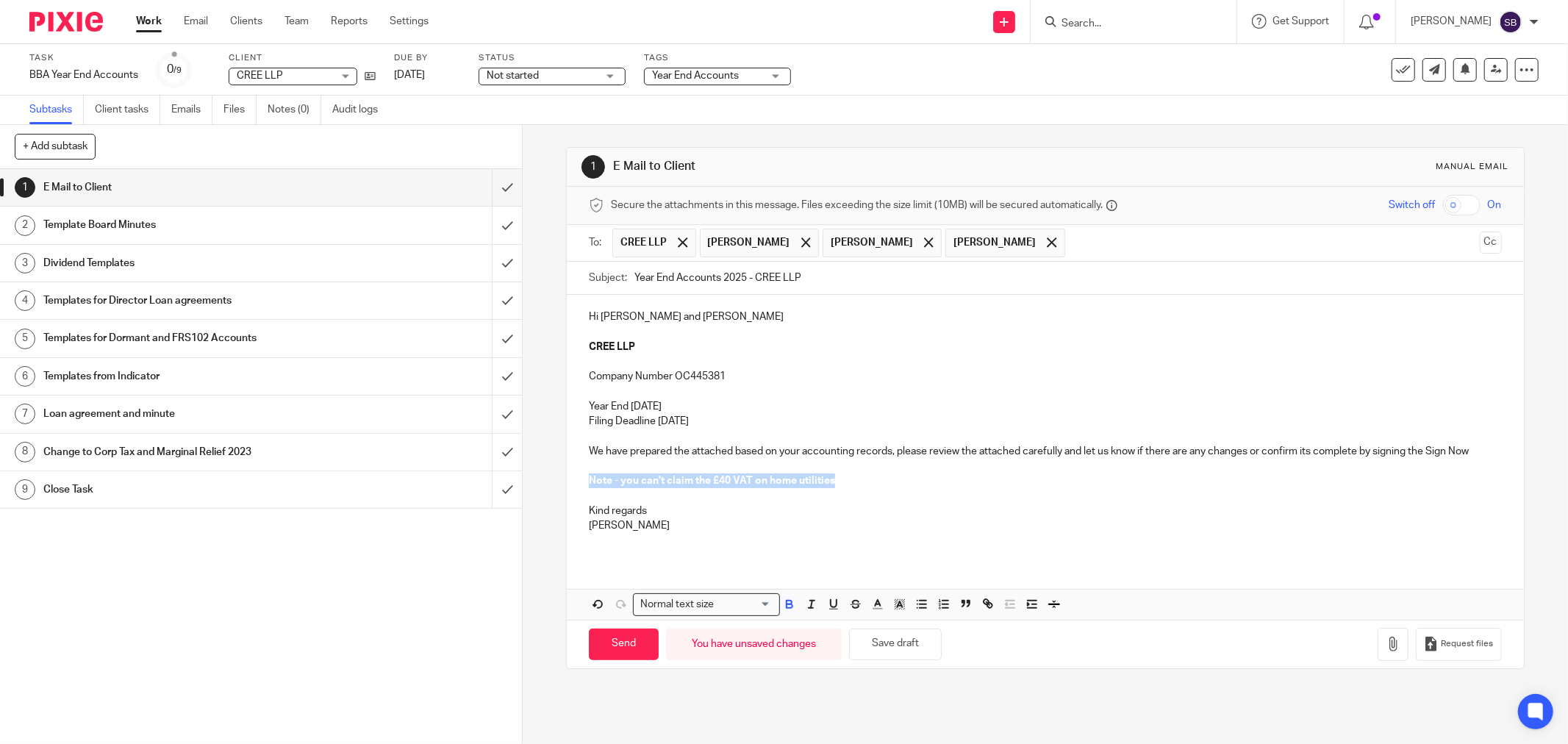
drag, startPoint x: 583, startPoint y: 482, endPoint x: 873, endPoint y: 474, distance: 290.1
click at [873, 474] on div "Hi [PERSON_NAME] and [PERSON_NAME] LLP Company Number OC445381 Year End [DATE] …" at bounding box center [1045, 427] width 958 height 264
click at [787, 607] on icon "button" at bounding box center [789, 606] width 6 height 4
click at [874, 469] on p at bounding box center [1045, 466] width 913 height 14
click at [836, 485] on p "Note - you can't claim the £40 VAT on home utilities" at bounding box center [1045, 481] width 913 height 14
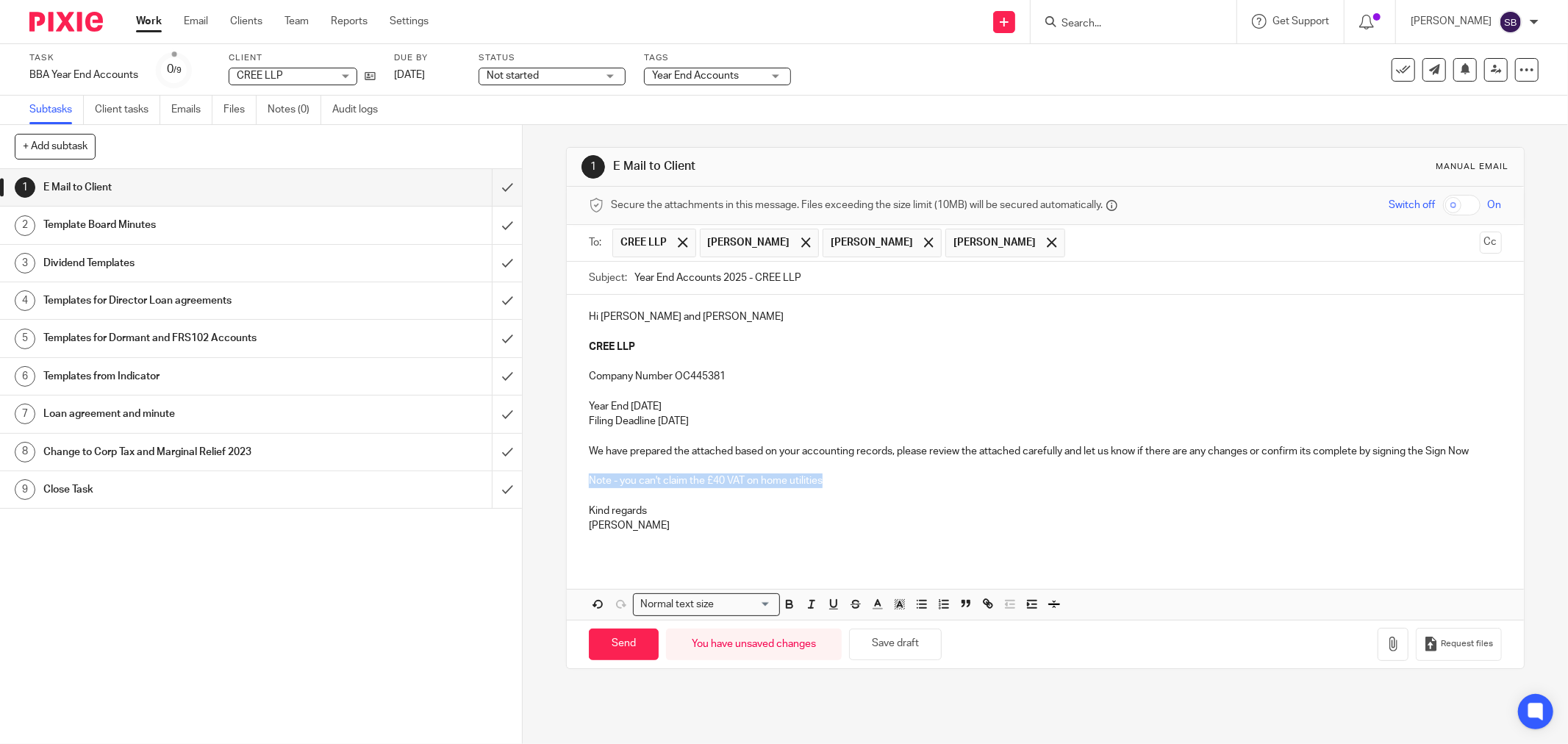
drag, startPoint x: 582, startPoint y: 479, endPoint x: 849, endPoint y: 478, distance: 267.0
click at [849, 478] on div "Hi [PERSON_NAME] and [PERSON_NAME] LLP Company Number OC445381 Year End [DATE] …" at bounding box center [1045, 427] width 958 height 264
click at [1072, 249] on input "text" at bounding box center [1273, 243] width 401 height 29
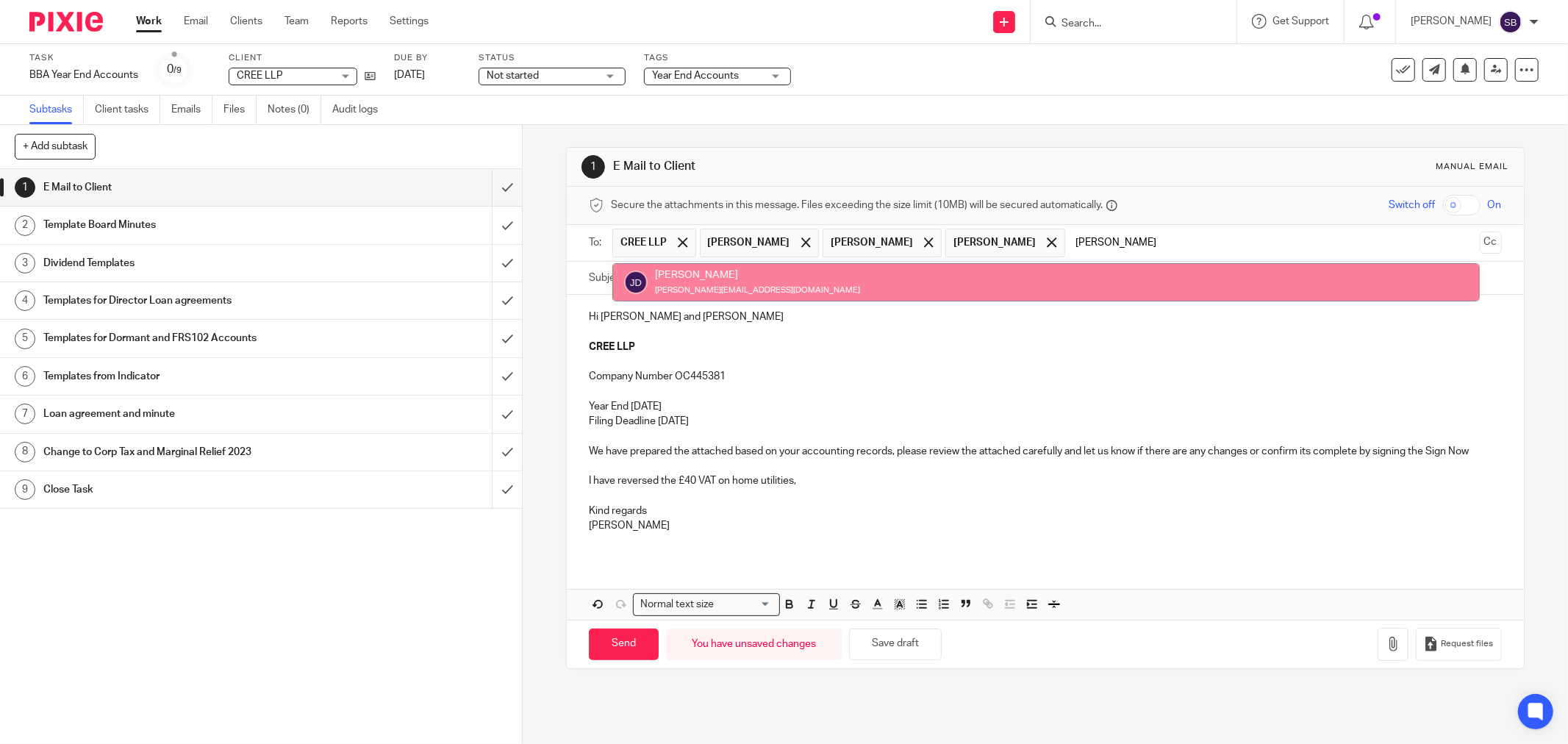
type input "[PERSON_NAME]"
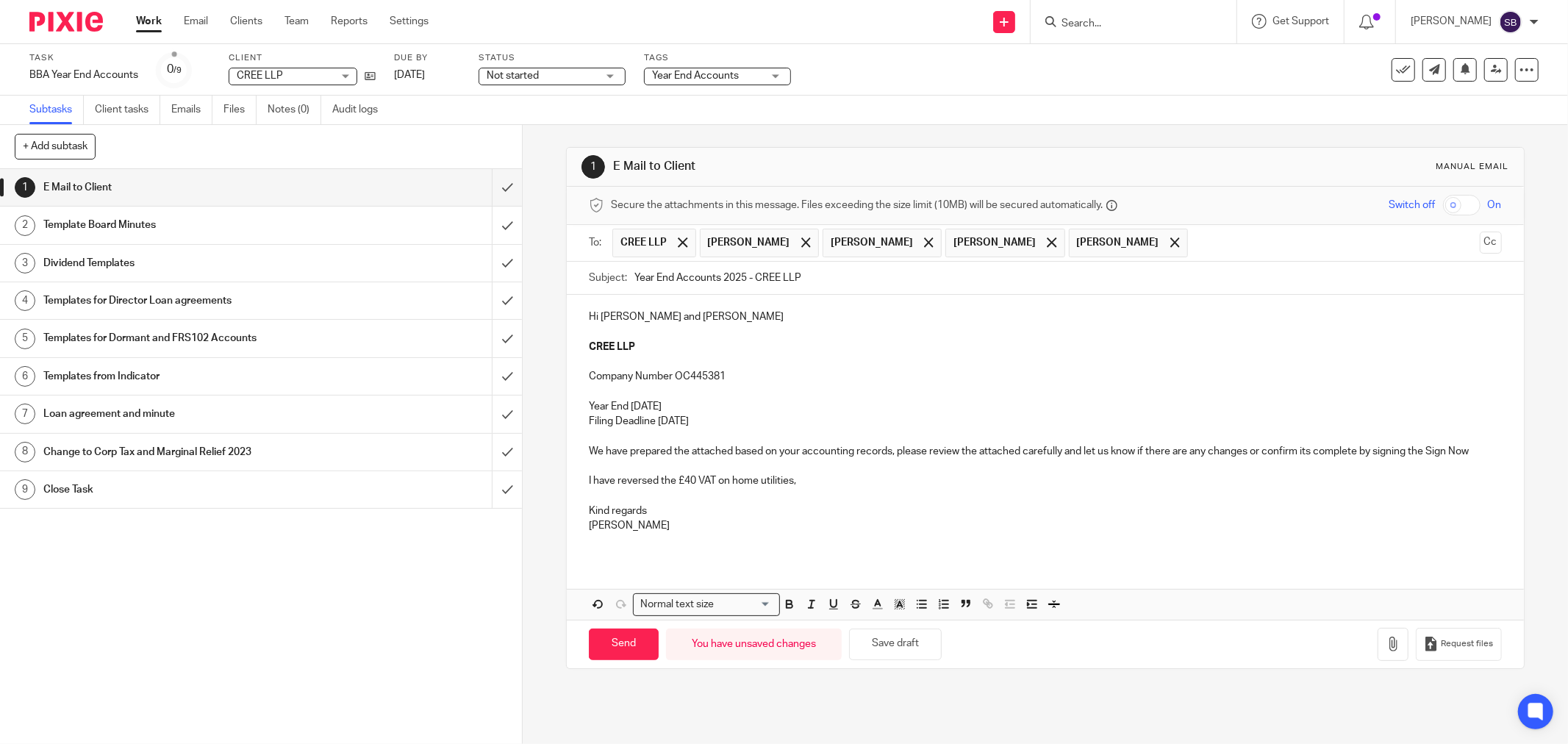
click at [850, 482] on p "I have reversed the £40 VAT on home utilities," at bounding box center [1045, 481] width 913 height 14
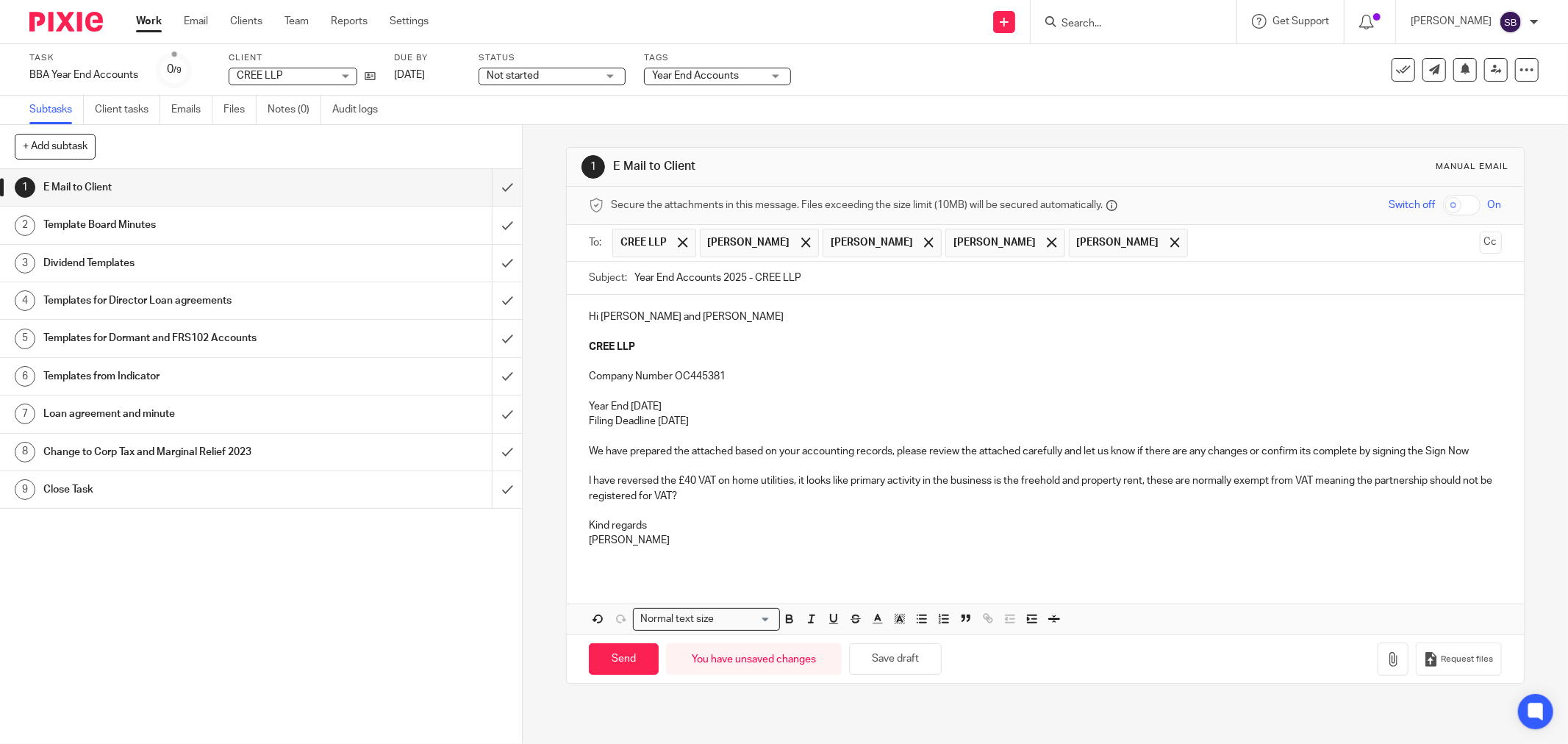
click at [1142, 487] on p "I have reversed the £40 VAT on home utilities, it looks like primary activity i…" at bounding box center [1045, 488] width 913 height 30
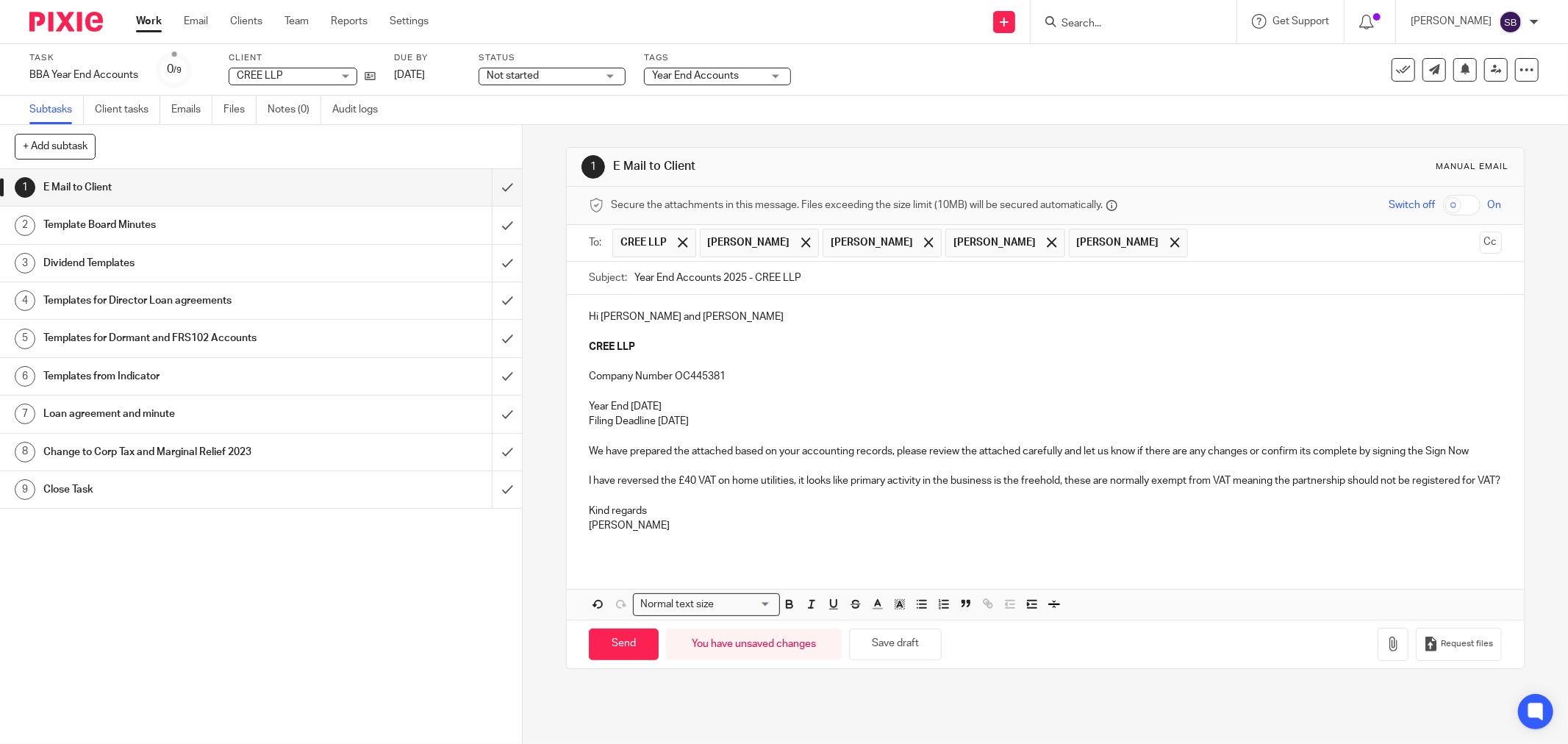
click at [1077, 485] on p "I have reversed the £40 VAT on home utilities, it looks like primary activity i…" at bounding box center [1045, 481] width 913 height 14
click at [1459, 482] on p "I have reversed the £40 VAT on home utilities, it looks like primary activity i…" at bounding box center [1045, 481] width 913 height 14
click at [1386, 647] on icon "button" at bounding box center [1393, 644] width 14 height 14
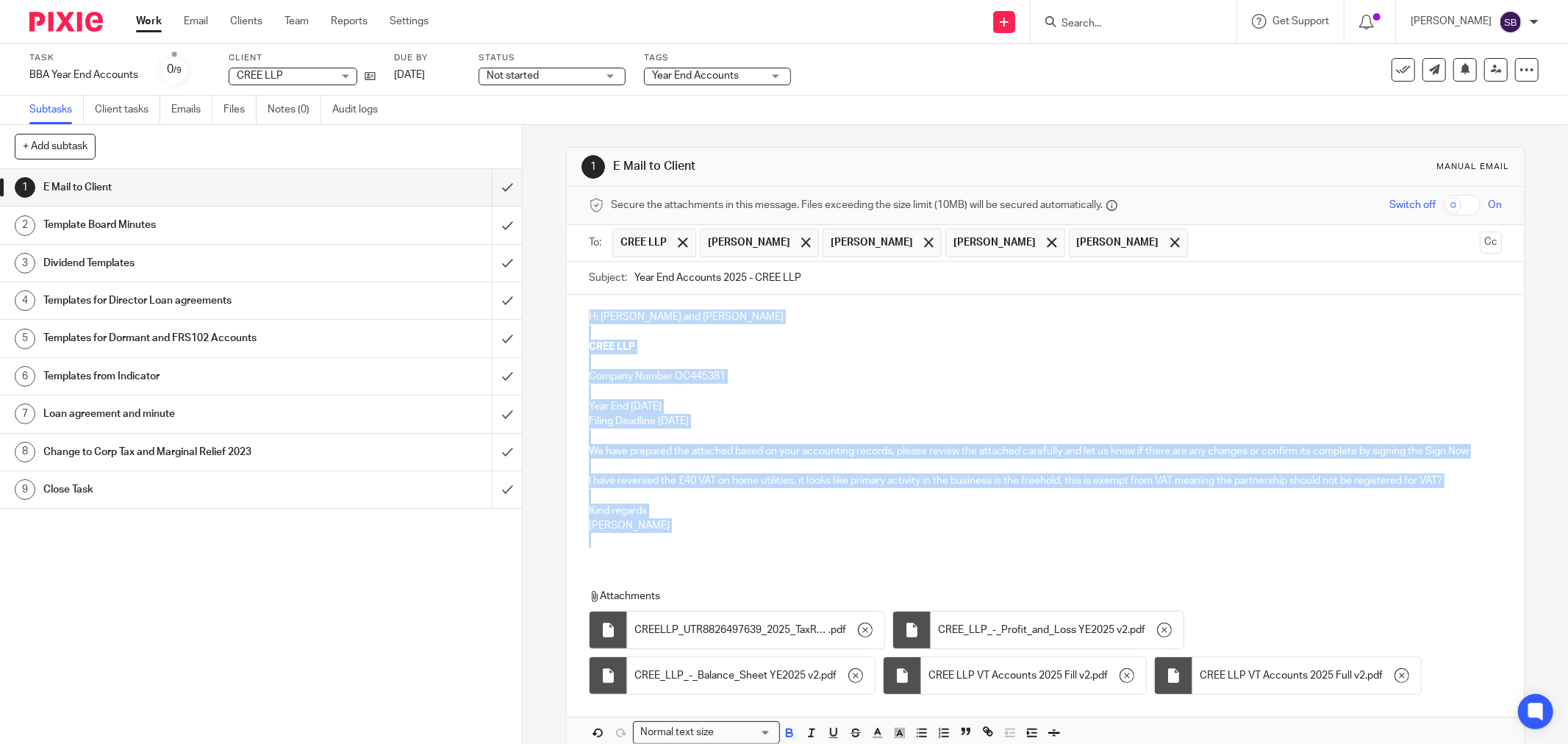
drag, startPoint x: 582, startPoint y: 314, endPoint x: 722, endPoint y: 566, distance: 288.3
click at [722, 566] on div "Hi [PERSON_NAME] and [PERSON_NAME] LLP Company Number OC445381 Year End [DATE] …" at bounding box center [1045, 521] width 958 height 453
copy div "Hi [PERSON_NAME] and [PERSON_NAME] LLP Company Number OC445381 Year End [DATE] …"
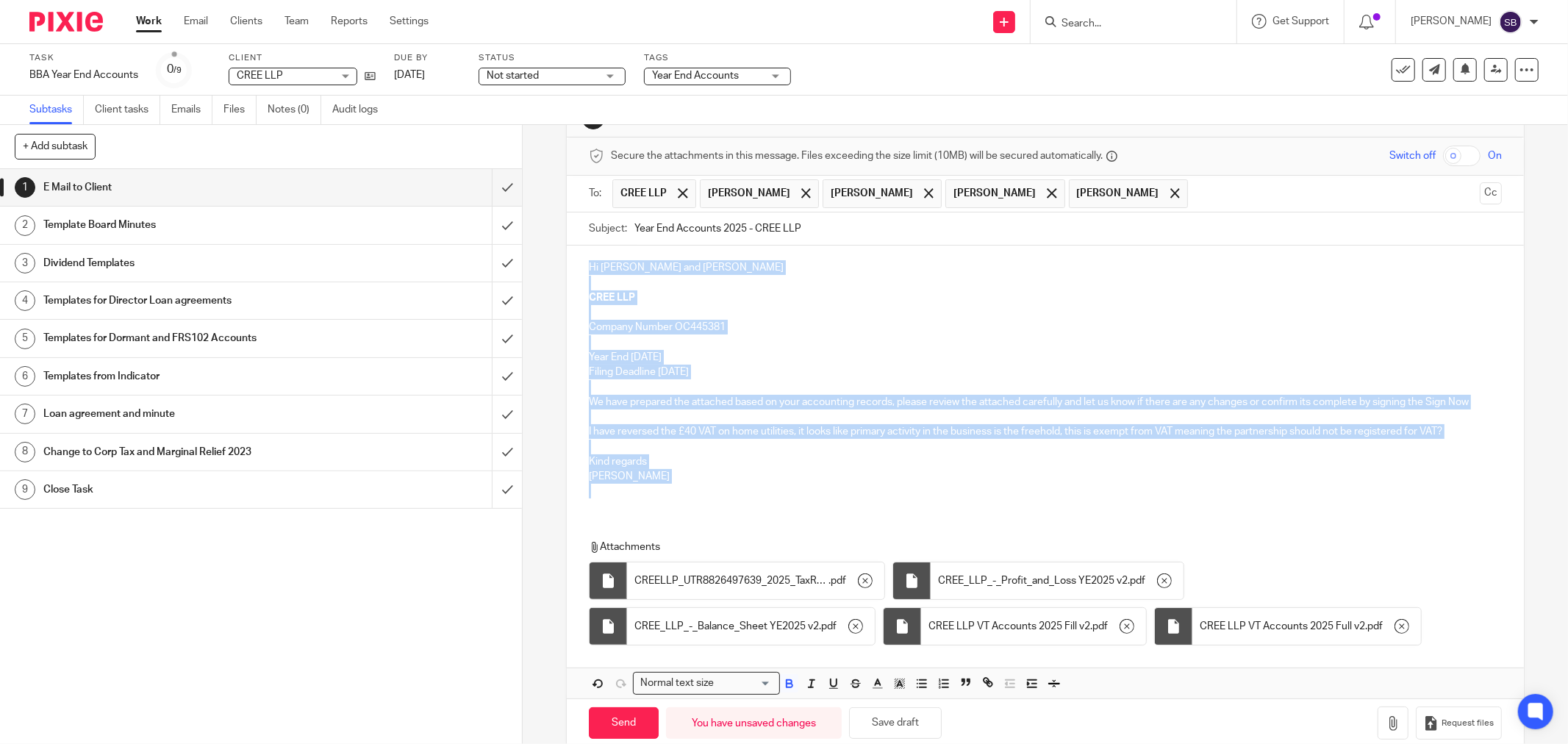
scroll to position [77, 0]
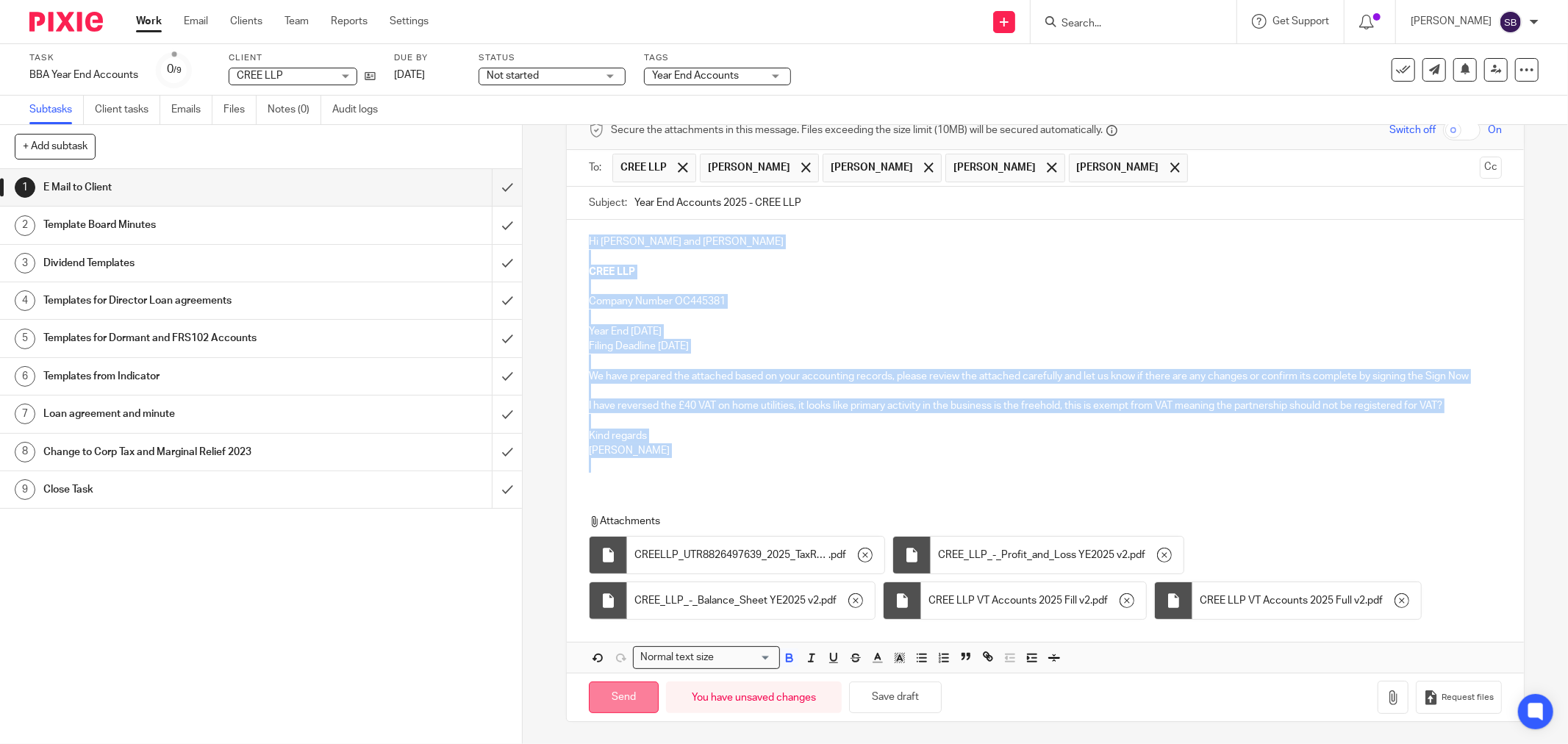
click at [600, 693] on input "Send" at bounding box center [623, 697] width 70 height 32
type input "Sent"
